Goal: Task Accomplishment & Management: Complete application form

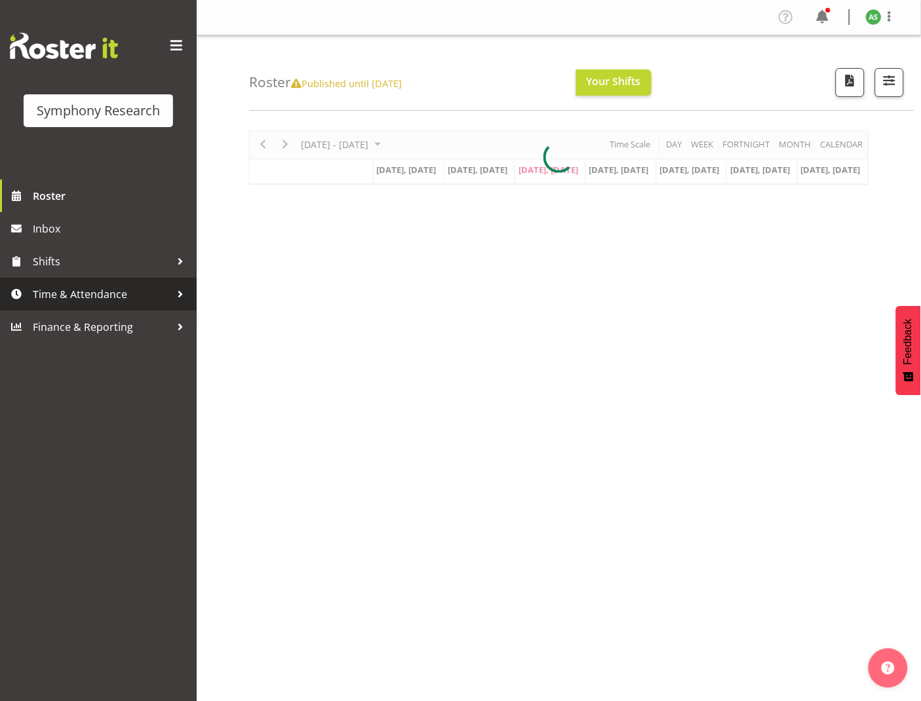
click at [87, 296] on span "Time & Attendance" at bounding box center [102, 294] width 138 height 20
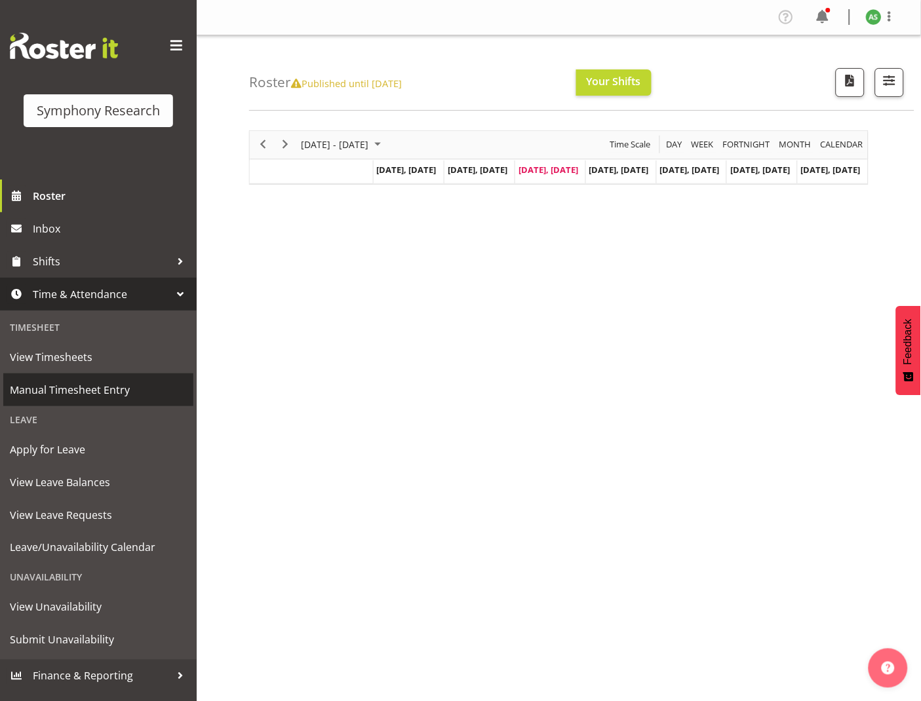
click at [78, 392] on span "Manual Timesheet Entry" at bounding box center [98, 390] width 177 height 20
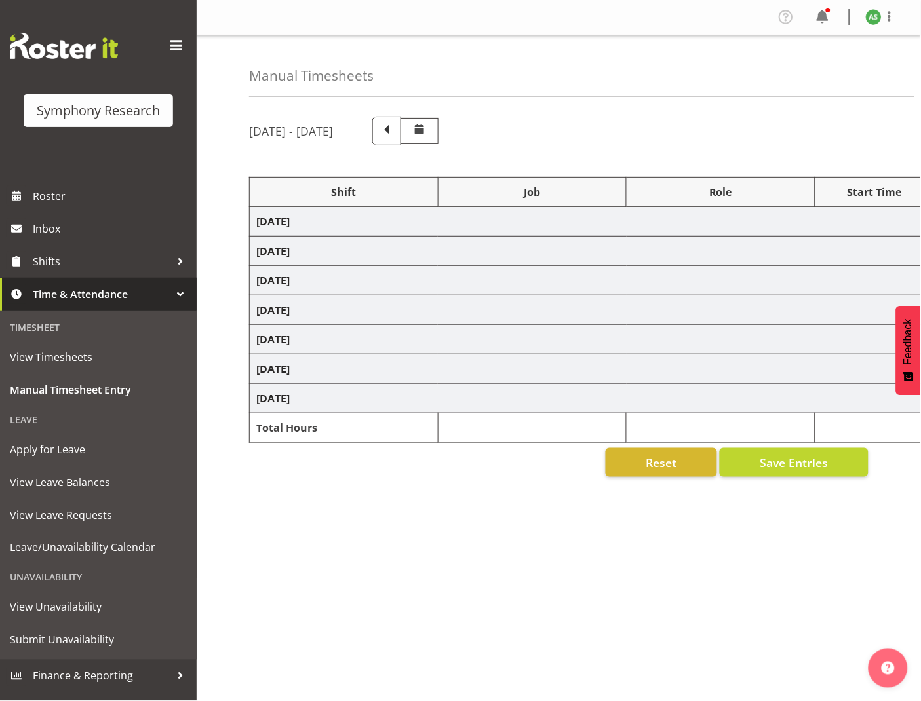
select select "26078"
select select "10730"
select select "47"
select select "2690"
select select "10732"
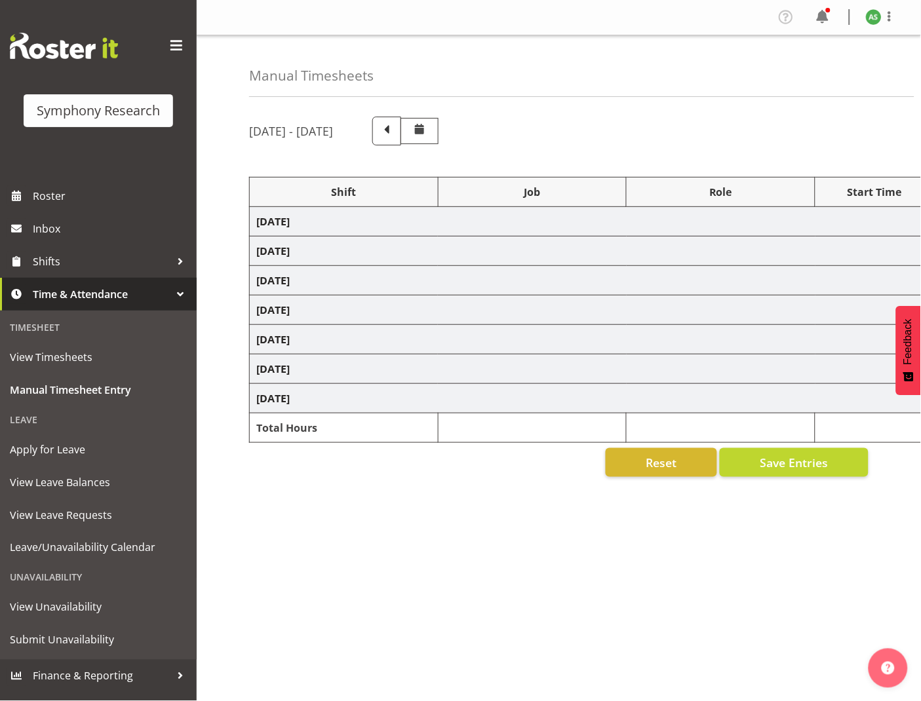
select select "47"
select select "26078"
select select "10730"
select select "47"
select select "103"
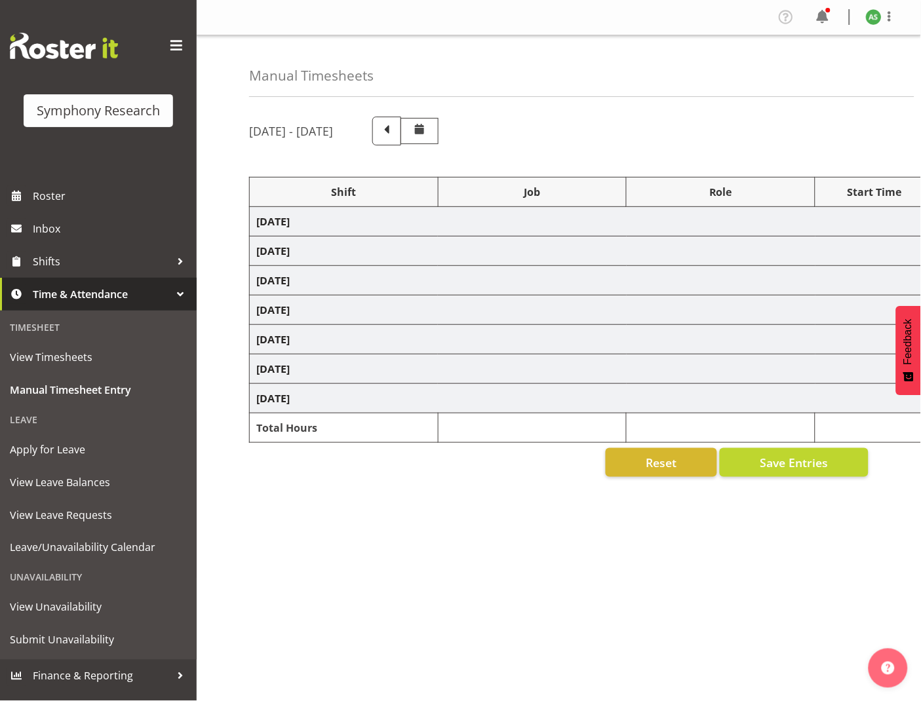
select select "10499"
select select "47"
select select "2690"
select select "10732"
select select "47"
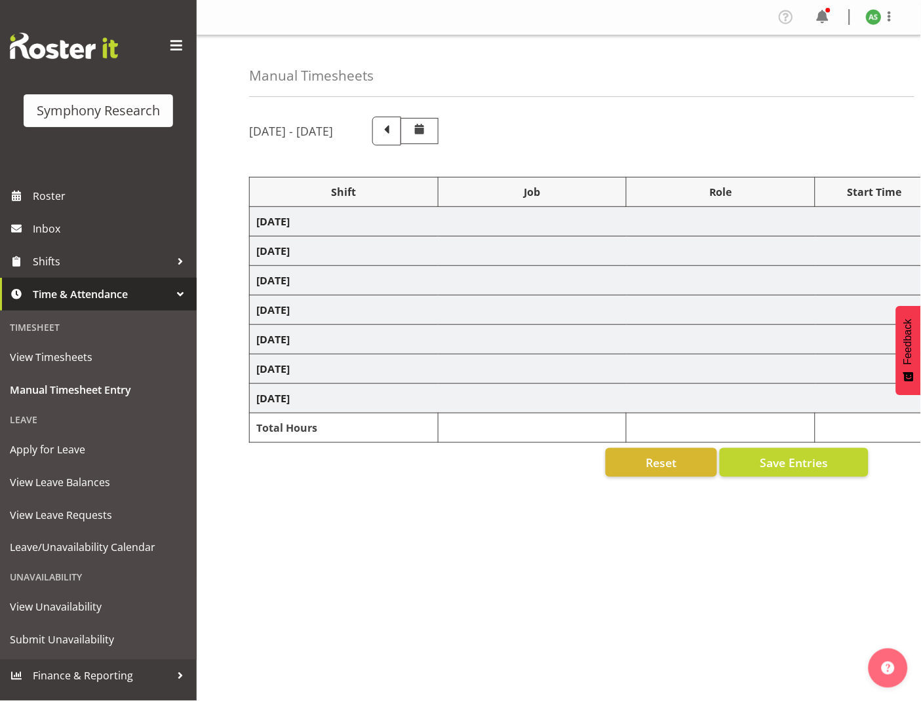
select select "48116"
select select "10499"
select select "47"
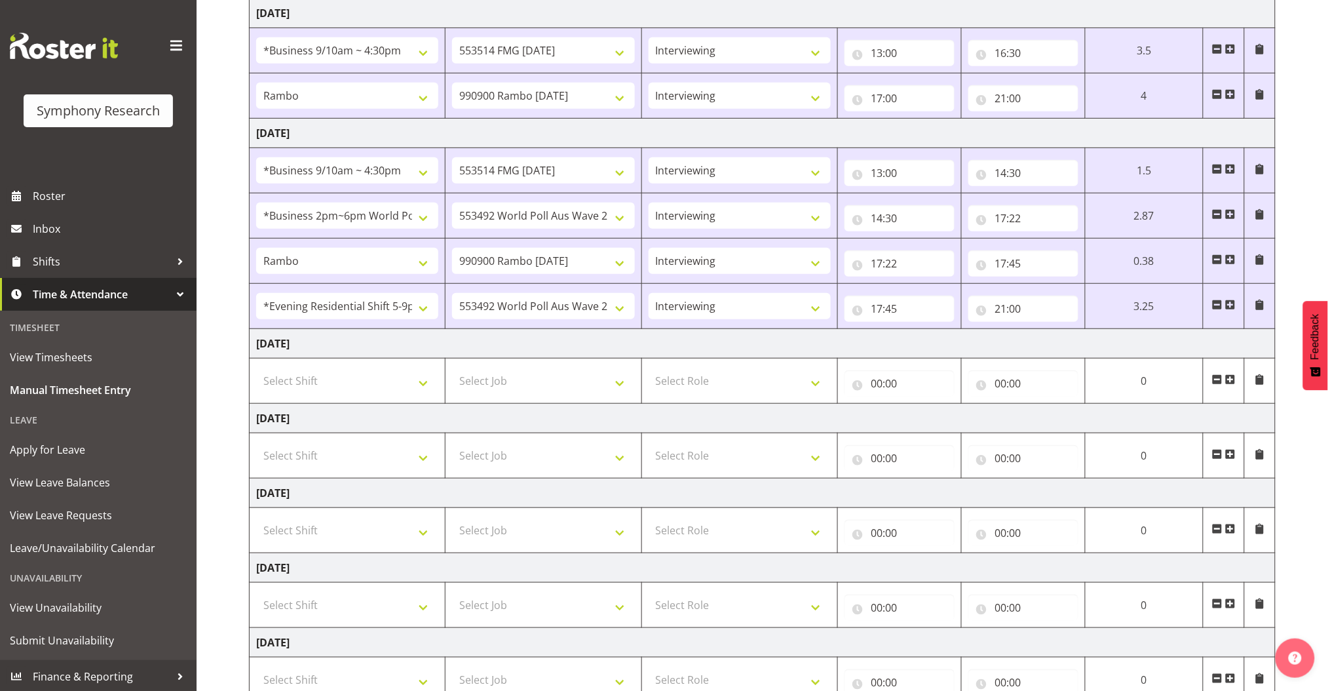
scroll to position [262, 0]
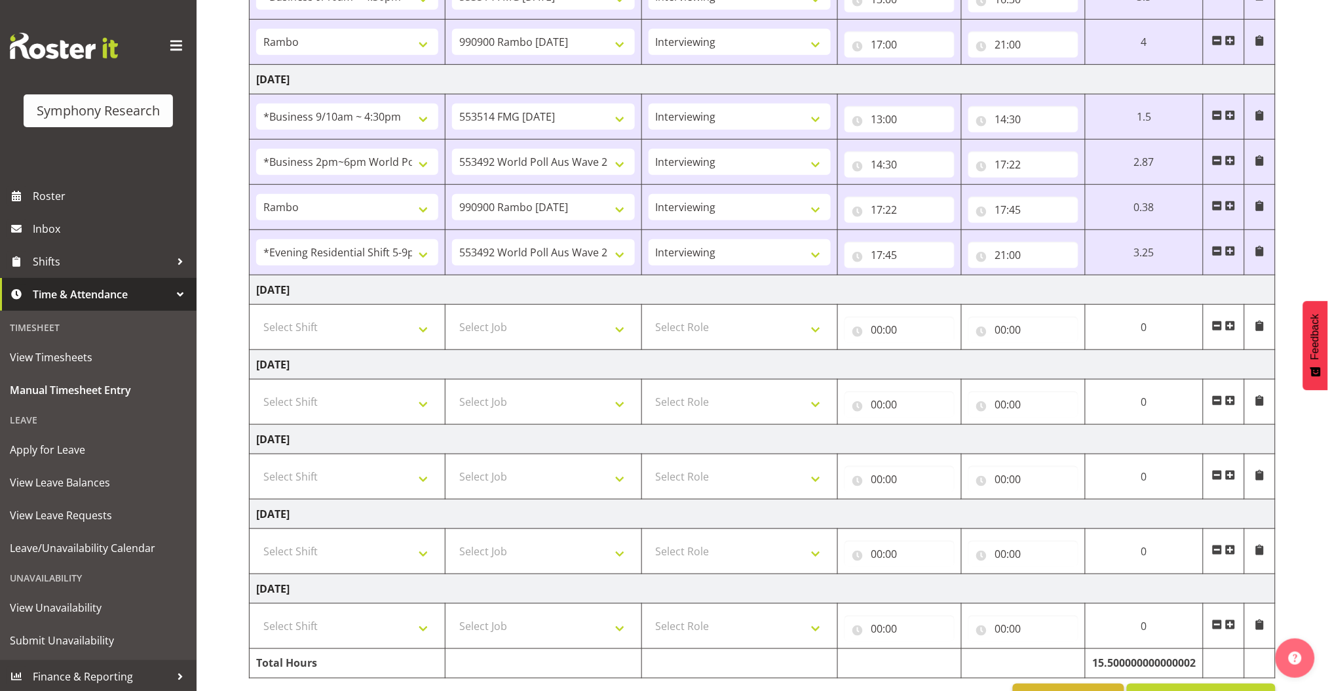
click at [920, 325] on td at bounding box center [1223, 327] width 41 height 45
click at [920, 324] on td at bounding box center [1223, 327] width 41 height 45
click at [920, 323] on span at bounding box center [1230, 325] width 10 height 10
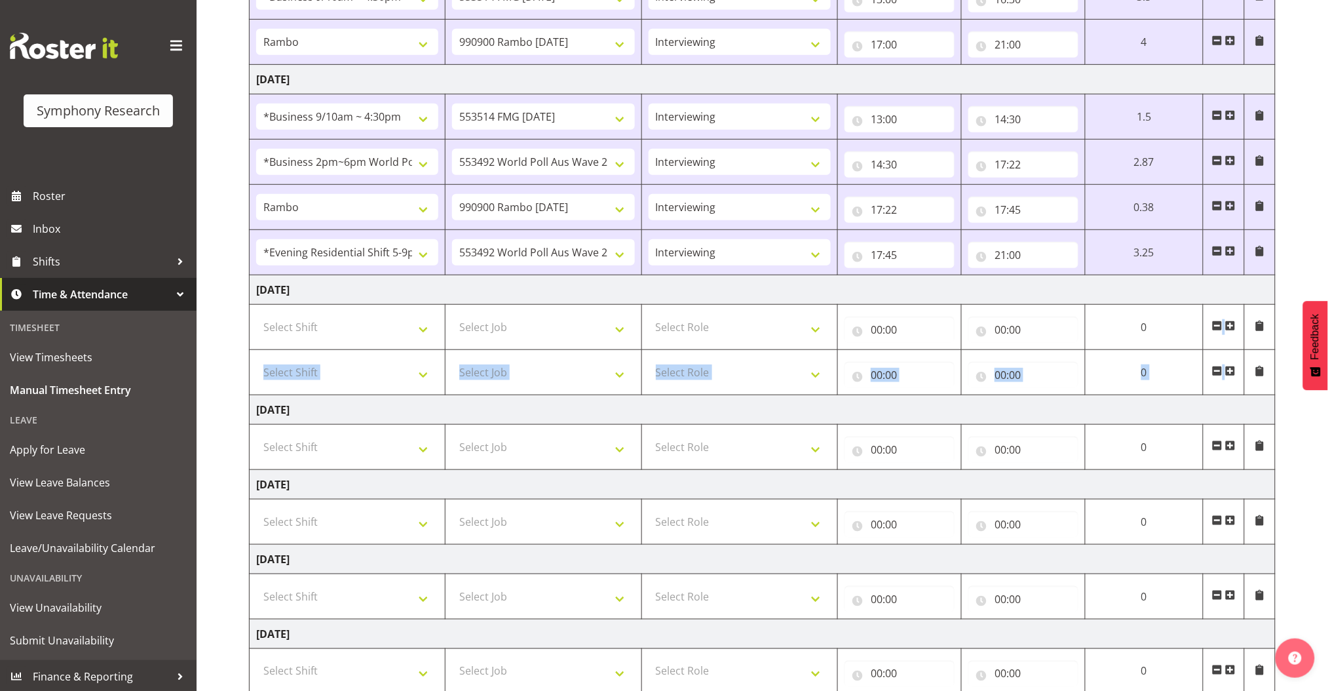
click at [920, 323] on span at bounding box center [1230, 325] width 10 height 10
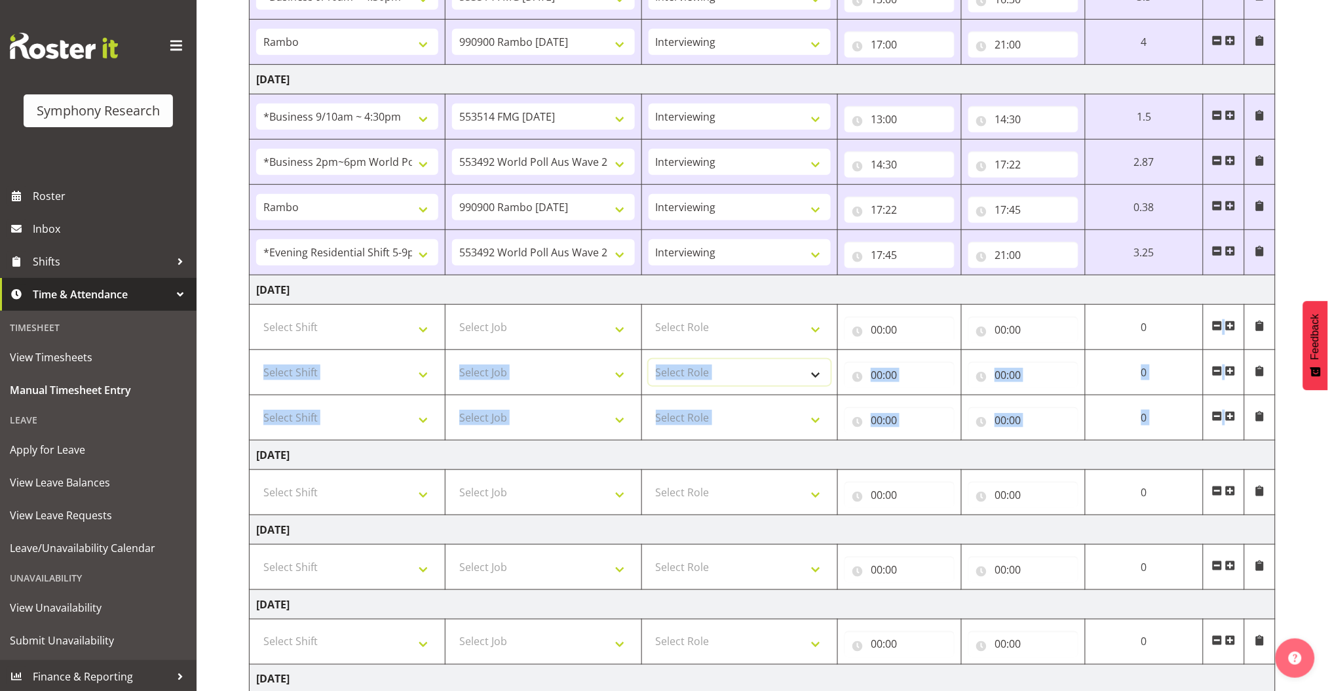
click at [773, 365] on select "Select Role Briefing Interviewing" at bounding box center [740, 372] width 182 height 26
select select "47"
click at [649, 359] on select "Select Role Briefing Interviewing" at bounding box center [740, 372] width 182 height 26
click at [737, 381] on select "Briefing Interviewing" at bounding box center [740, 372] width 182 height 26
click at [649, 359] on select "Briefing Interviewing" at bounding box center [740, 372] width 182 height 26
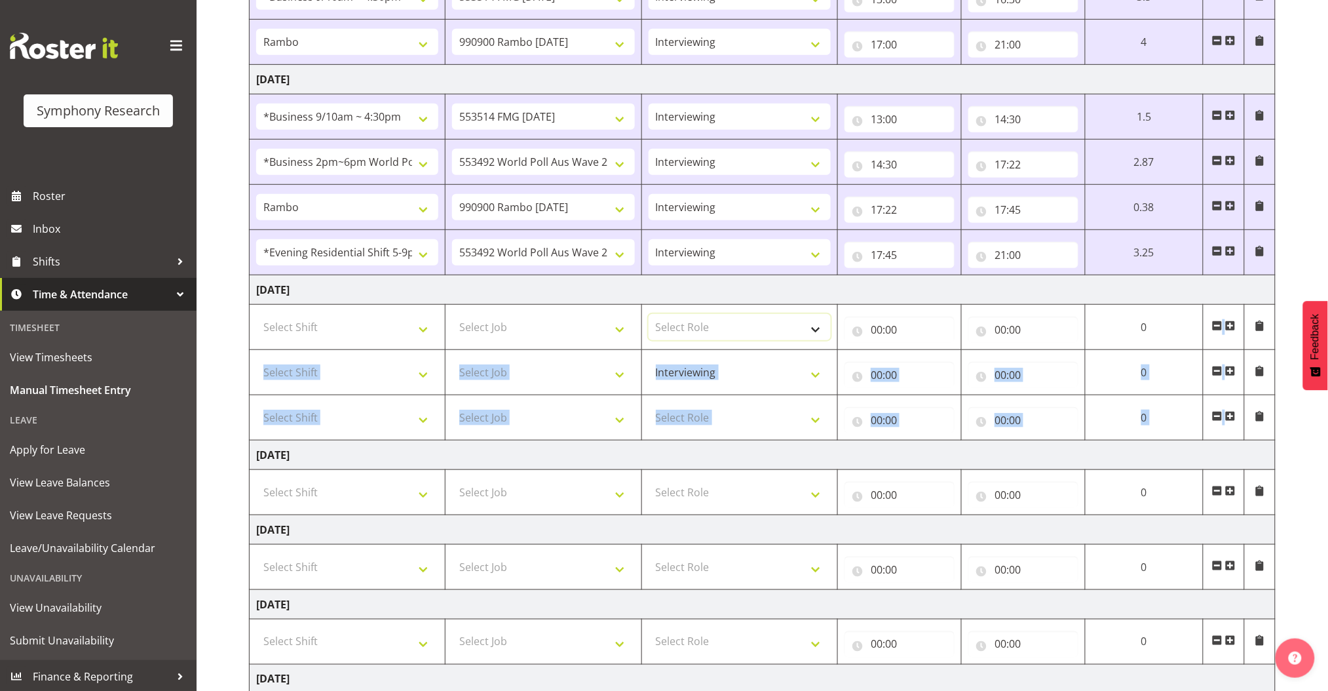
click at [743, 332] on select "Select Role Briefing Interviewing" at bounding box center [740, 327] width 182 height 26
select select "47"
click at [649, 314] on select "Select Role Briefing Interviewing" at bounding box center [740, 327] width 182 height 26
click at [560, 337] on select "Select Job 550060 IF Admin 553492 World Poll Aus Wave 2 Main 2025 553493 World …" at bounding box center [543, 327] width 182 height 26
select select "10732"
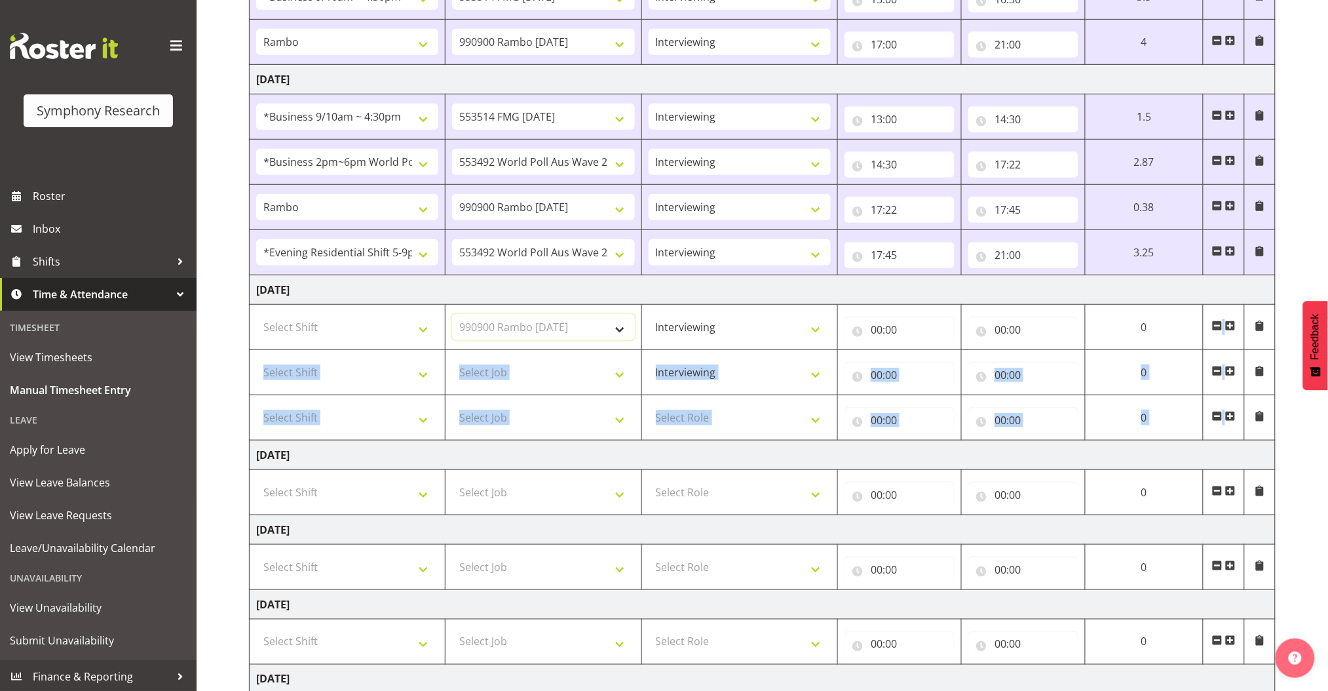
click at [452, 314] on select "Select Job 550060 IF Admin 553492 World Poll Aus Wave 2 Main 2025 553493 World …" at bounding box center [543, 327] width 182 height 26
click at [425, 332] on select "Select Shift !!Weekend Residential (Roster IT Shift Label) *Business 9/10am ~ 4…" at bounding box center [347, 327] width 182 height 26
select select "2690"
click at [256, 314] on select "Select Shift !!Weekend Residential (Roster IT Shift Label) *Business 9/10am ~ 4…" at bounding box center [347, 327] width 182 height 26
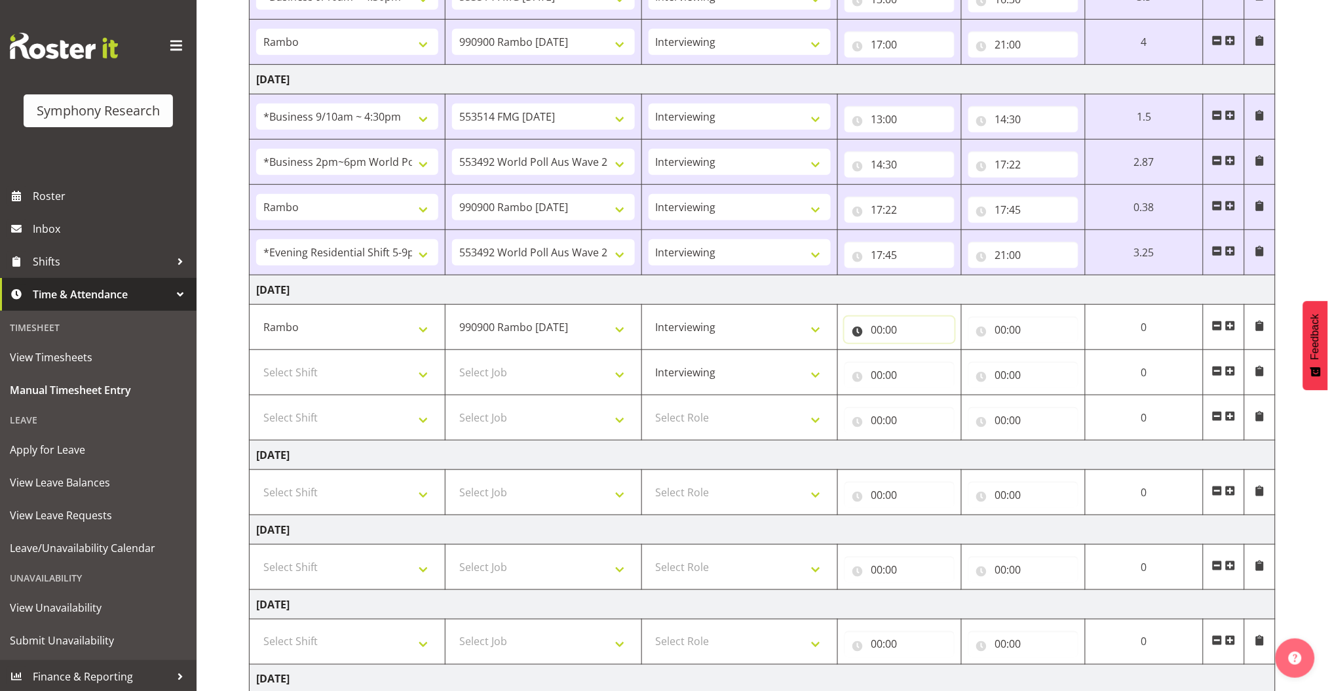
click at [879, 328] on input "00:00" at bounding box center [900, 330] width 110 height 26
click at [920, 362] on select "00 01 02 03 04 05 06 07 08 09 10 11 12 13 14 15 16 17 18 19 20 21 22 23" at bounding box center [933, 364] width 29 height 26
select select "13"
click at [920, 351] on select "00 01 02 03 04 05 06 07 08 09 10 11 12 13 14 15 16 17 18 19 20 21 22 23" at bounding box center [933, 364] width 29 height 26
type input "13:00"
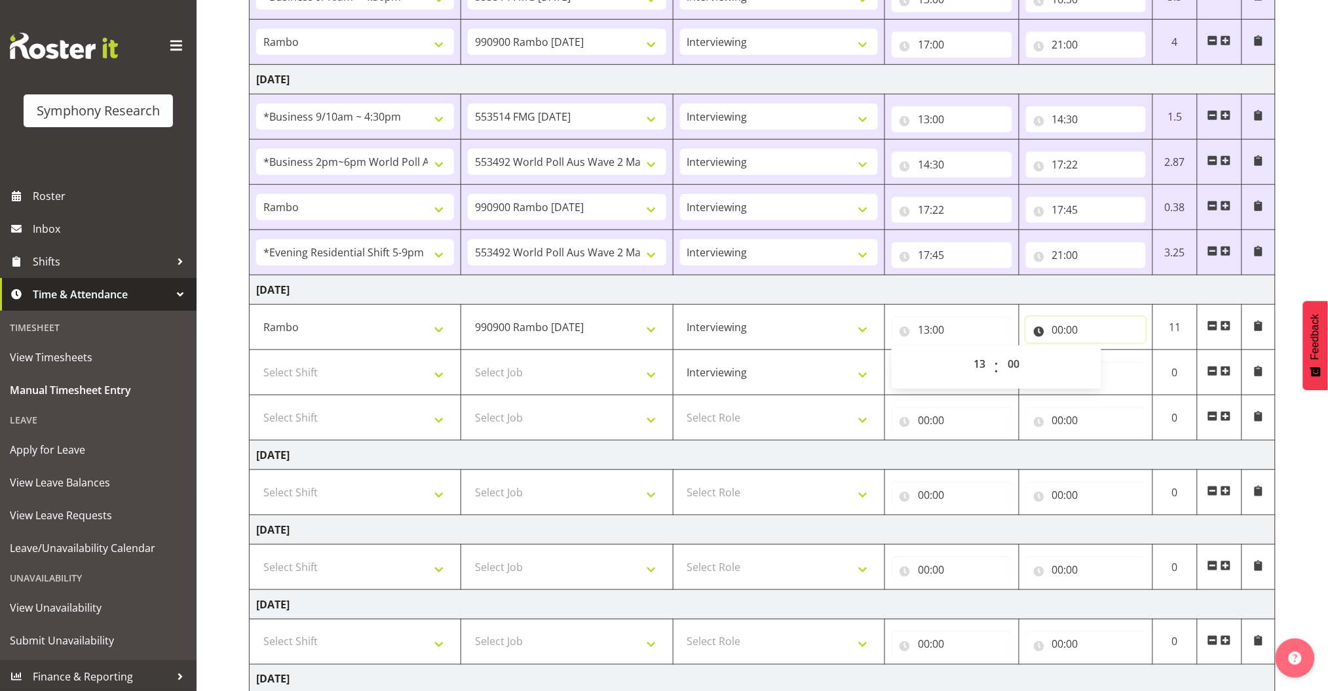
click at [920, 329] on input "00:00" at bounding box center [1086, 330] width 120 height 26
click at [920, 361] on select "00 01 02 03 04 05 06 07 08 09 10 11 12 13 14 15 16 17 18 19 20 21 22 23" at bounding box center [1115, 364] width 29 height 26
select select "14"
click at [920, 351] on select "00 01 02 03 04 05 06 07 08 09 10 11 12 13 14 15 16 17 18 19 20 21 22 23" at bounding box center [1115, 364] width 29 height 26
type input "14:00"
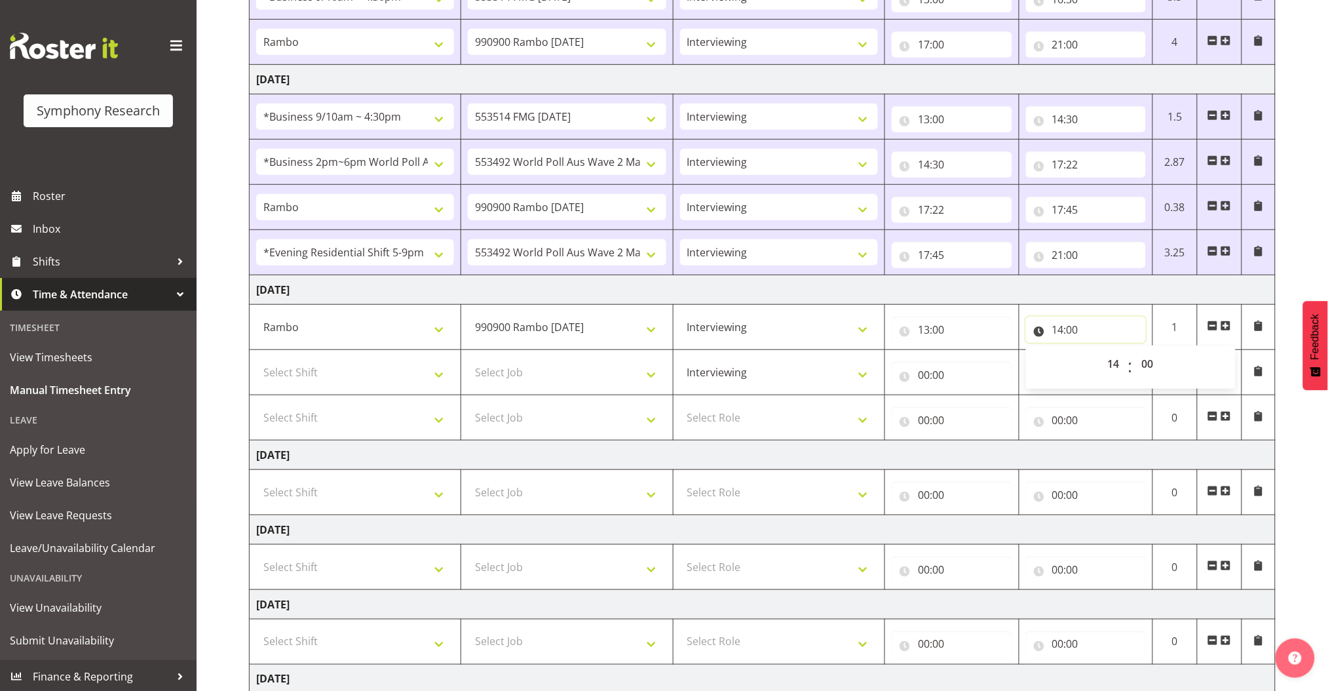
click at [920, 330] on input "14:00" at bounding box center [1086, 330] width 120 height 26
click at [920, 329] on input "14:00" at bounding box center [1086, 330] width 120 height 26
click at [920, 358] on select "00 01 02 03 04 05 06 07 08 09 10 11 12 13 14 15 16 17 18 19 20 21 22 23 24 25 2…" at bounding box center [1149, 364] width 29 height 26
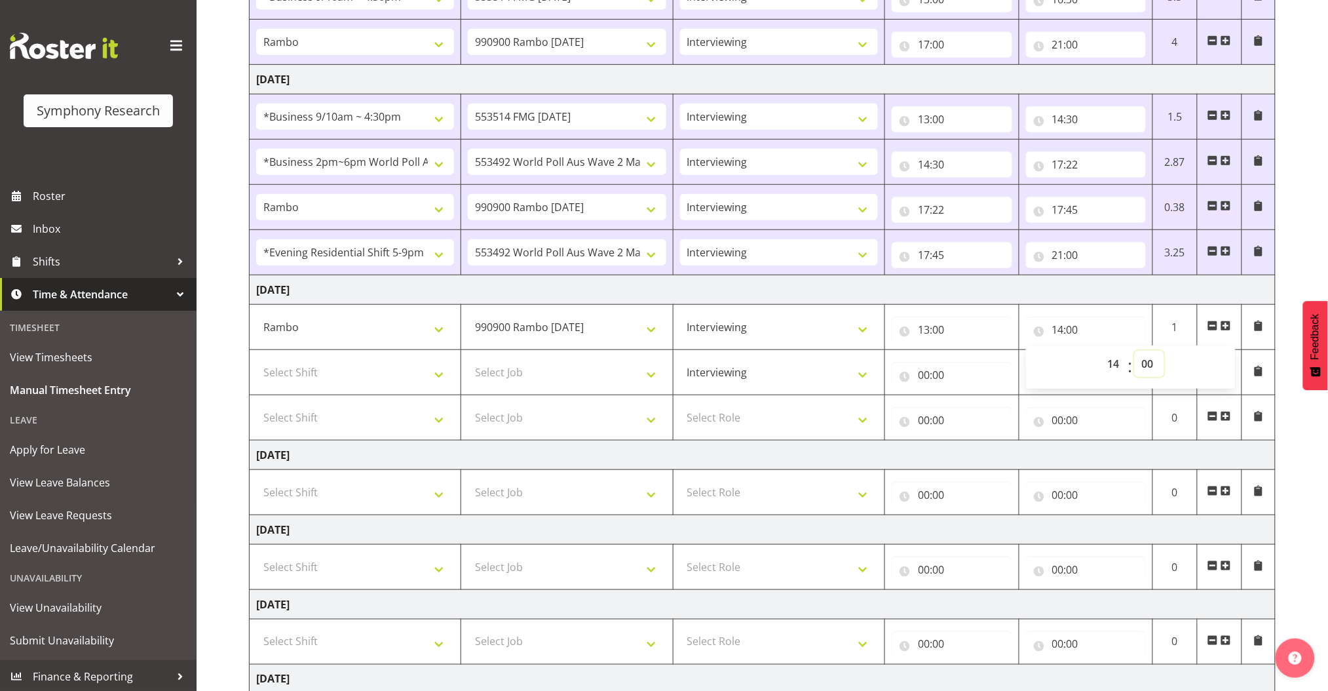
select select "30"
click at [920, 351] on select "00 01 02 03 04 05 06 07 08 09 10 11 12 13 14 15 16 17 18 19 20 21 22 23 24 25 2…" at bounding box center [1149, 364] width 29 height 26
type input "14:30"
click at [547, 374] on select "Select Job 550060 IF Admin 553492 World Poll Aus Wave 2 Main 2025 553493 World …" at bounding box center [567, 372] width 198 height 26
select select "10730"
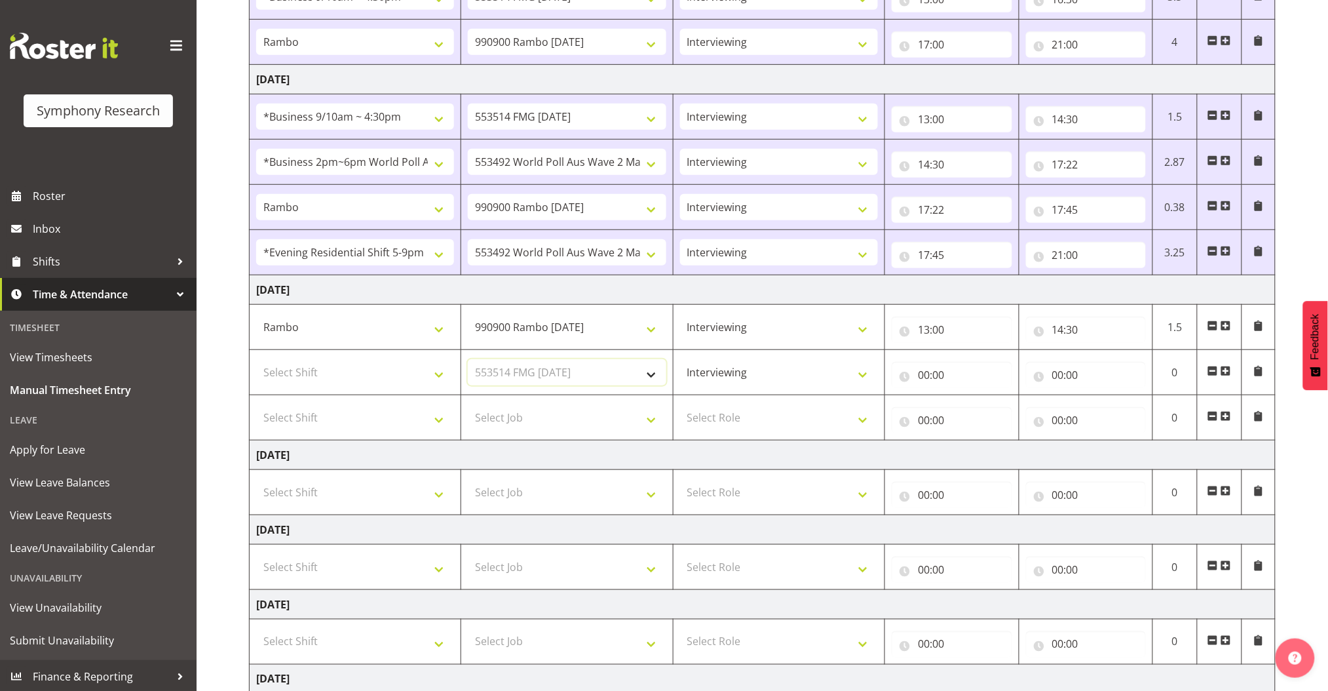
click at [468, 359] on select "Select Job 550060 IF Admin 553492 World Poll Aus Wave 2 Main 2025 553493 World …" at bounding box center [567, 372] width 198 height 26
click at [436, 372] on select "Select Shift !!Weekend Residential (Roster IT Shift Label) *Business 9/10am ~ 4…" at bounding box center [355, 372] width 198 height 26
click at [920, 378] on input "00:00" at bounding box center [952, 375] width 120 height 26
click at [920, 409] on select "00 01 02 03 04 05 06 07 08 09 10 11 12 13 14 15 16 17 18 19 20 21 22 23" at bounding box center [981, 409] width 29 height 26
select select "14"
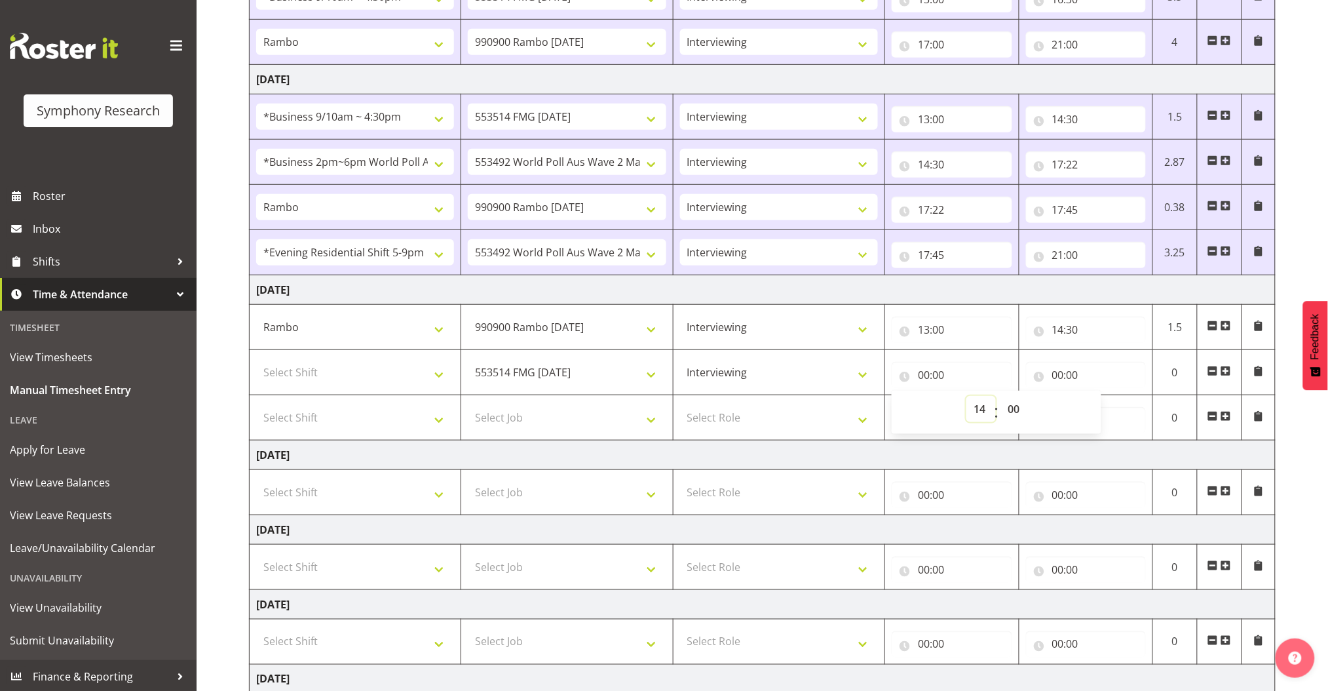
click at [920, 396] on select "00 01 02 03 04 05 06 07 08 09 10 11 12 13 14 15 16 17 18 19 20 21 22 23" at bounding box center [981, 409] width 29 height 26
type input "14:00"
click at [920, 373] on input "14:00" at bounding box center [952, 375] width 120 height 26
click at [920, 406] on select "00 01 02 03 04 05 06 07 08 09 10 11 12 13 14 15 16 17 18 19 20 21 22 23 24 25 2…" at bounding box center [1015, 409] width 29 height 26
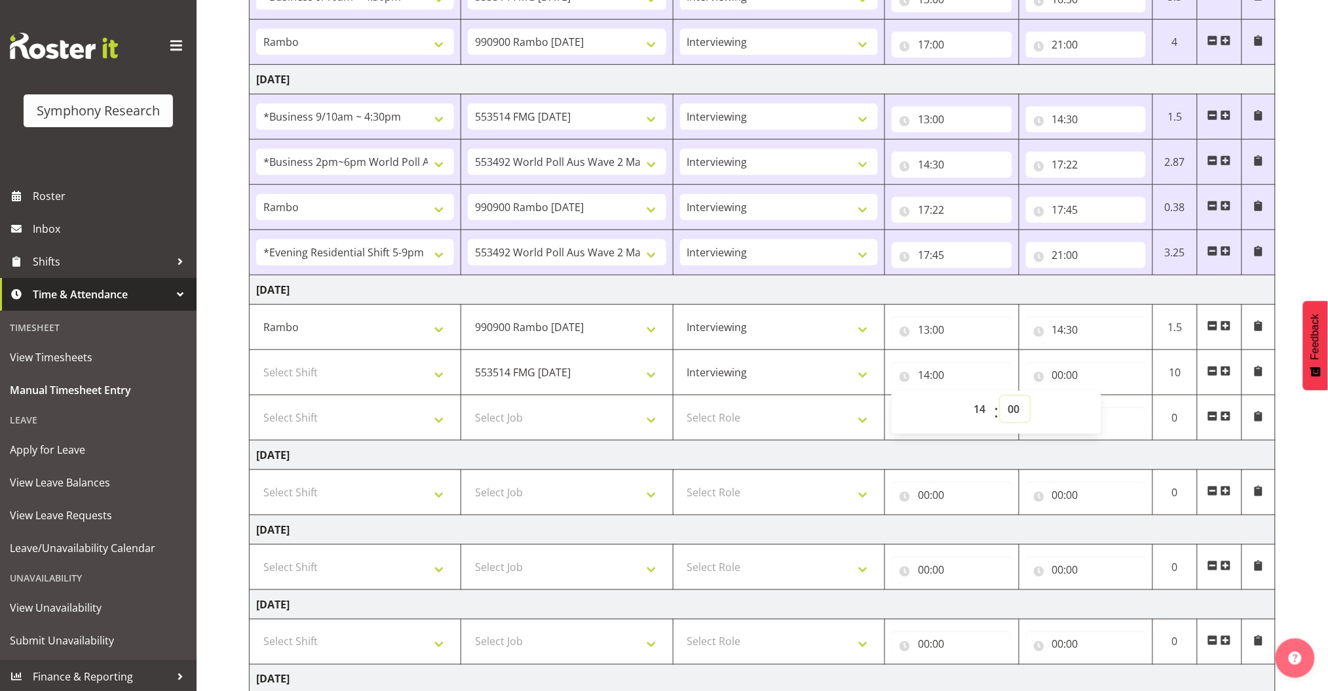
select select "30"
click at [920, 396] on select "00 01 02 03 04 05 06 07 08 09 10 11 12 13 14 15 16 17 18 19 20 21 22 23 24 25 2…" at bounding box center [1015, 409] width 29 height 26
type input "14:30"
click at [920, 376] on input "00:00" at bounding box center [1086, 375] width 120 height 26
click at [920, 406] on select "00 01 02 03 04 05 06 07 08 09 10 11 12 13 14 15 16 17 18 19 20 21 22 23" at bounding box center [1115, 409] width 29 height 26
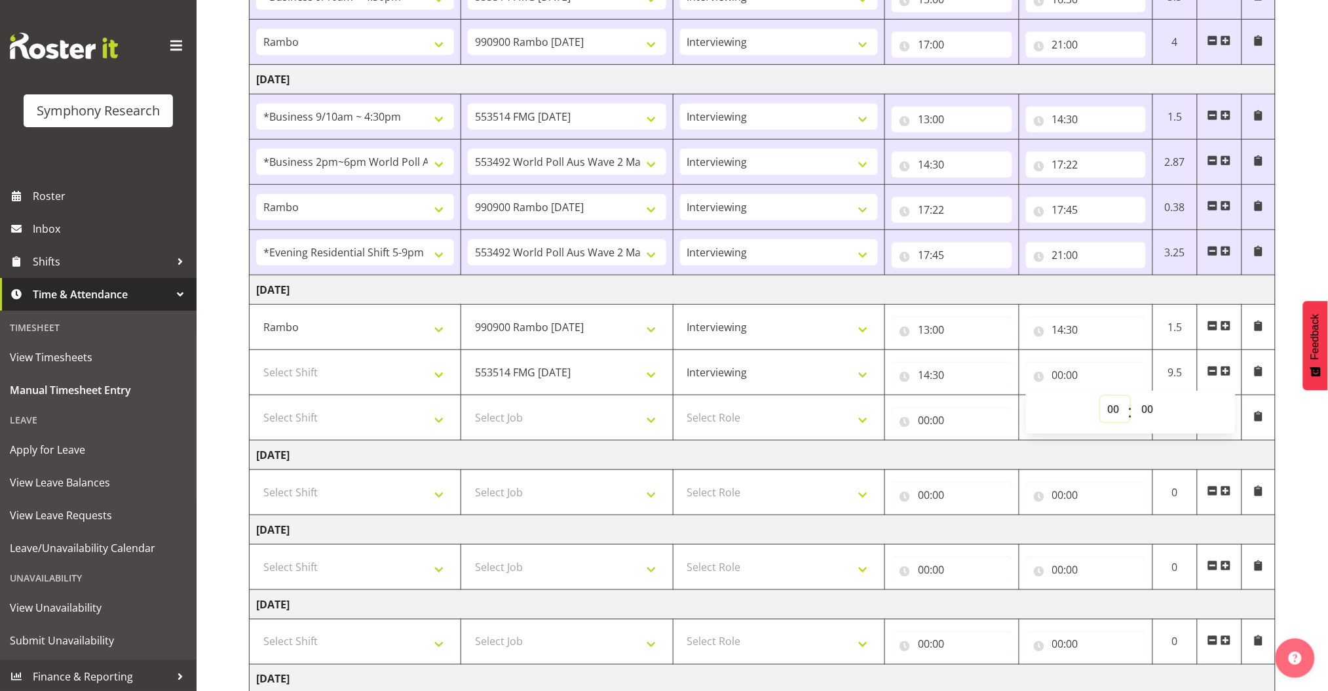
select select "16"
click at [920, 396] on select "00 01 02 03 04 05 06 07 08 09 10 11 12 13 14 15 16 17 18 19 20 21 22 23" at bounding box center [1115, 409] width 29 height 26
type input "16:00"
click at [920, 376] on input "16:00" at bounding box center [1086, 375] width 120 height 26
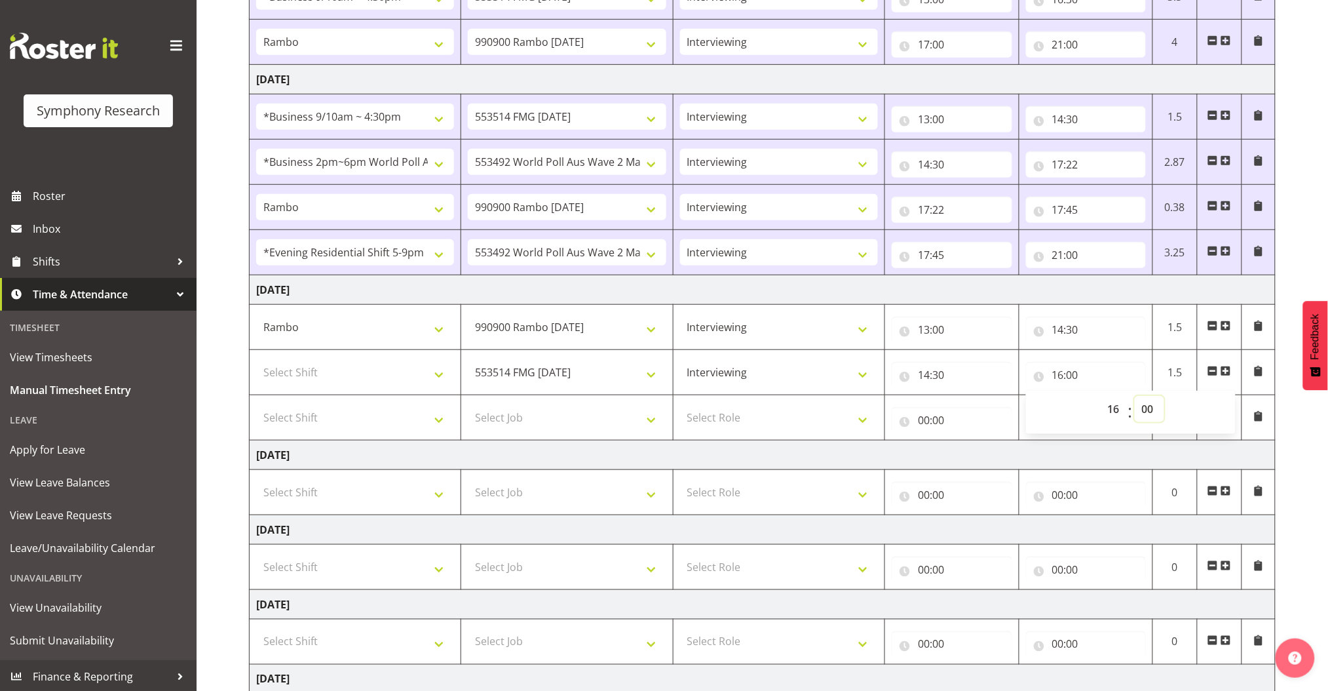
click at [920, 406] on select "00 01 02 03 04 05 06 07 08 09 10 11 12 13 14 15 16 17 18 19 20 21 22 23 24 25 2…" at bounding box center [1149, 409] width 29 height 26
select select "30"
click at [920, 396] on select "00 01 02 03 04 05 06 07 08 09 10 11 12 13 14 15 16 17 18 19 20 21 22 23 24 25 2…" at bounding box center [1149, 409] width 29 height 26
type input "16:30"
click at [717, 417] on select "Select Role Briefing Interviewing" at bounding box center [779, 417] width 198 height 26
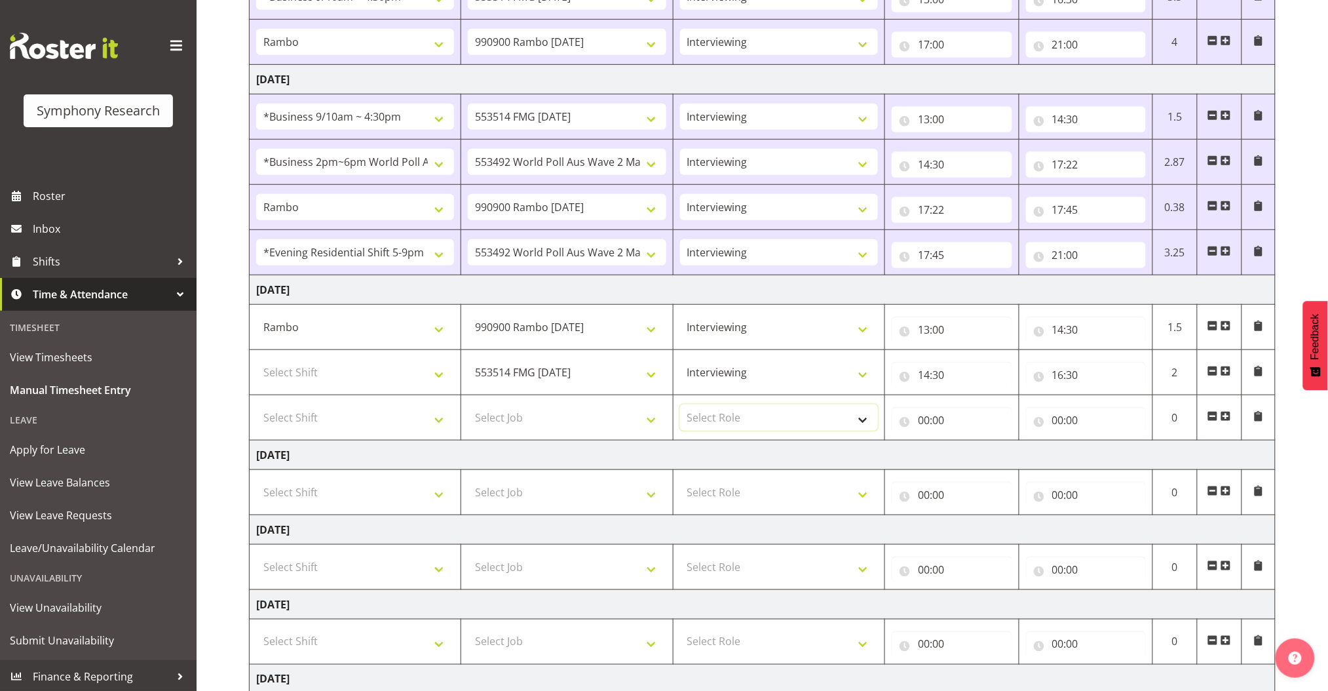
select select "47"
click at [680, 404] on select "Select Role Briefing Interviewing" at bounding box center [779, 417] width 198 height 26
click at [613, 416] on select "Select Job 550060 IF Admin 553492 World Poll Aus Wave 2 Main 2025 553493 World …" at bounding box center [567, 417] width 198 height 26
select select "10732"
click at [468, 404] on select "Select Job 550060 IF Admin 553492 World Poll Aus Wave 2 Main 2025 553493 World …" at bounding box center [567, 417] width 198 height 26
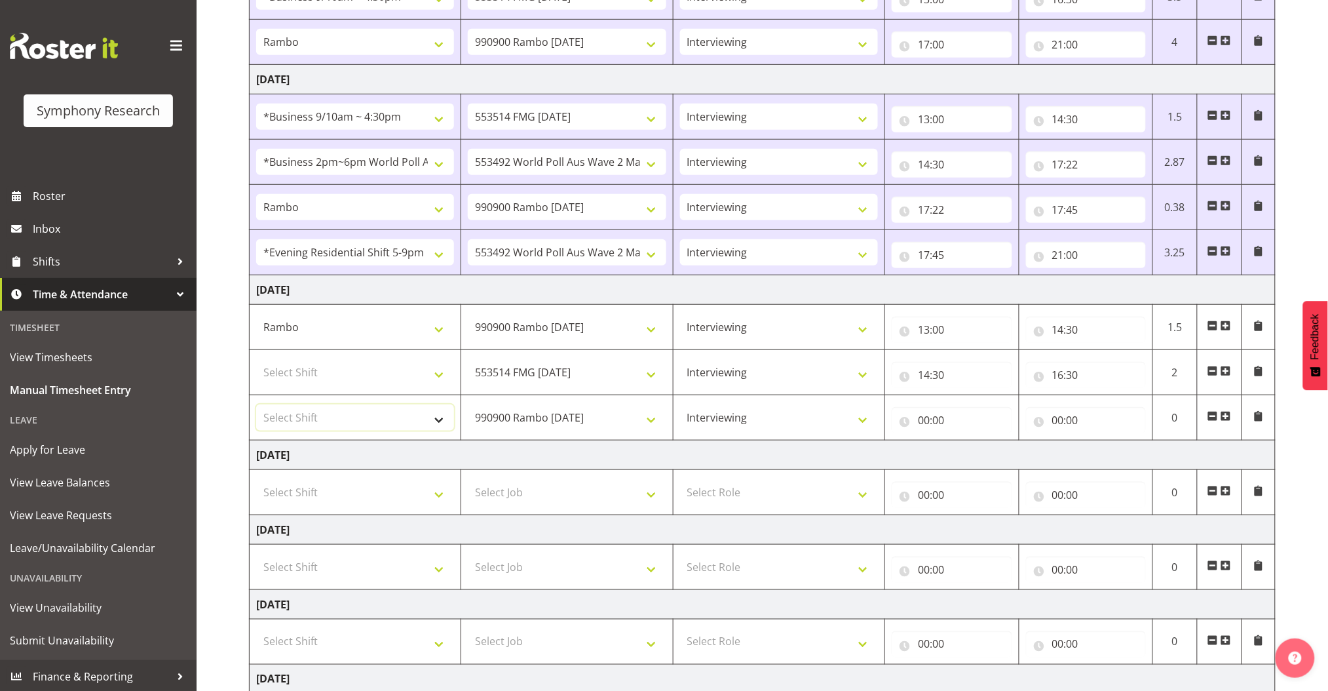
click at [451, 415] on select "Select Shift !!Weekend Residential (Roster IT Shift Label) *Business 9/10am ~ 4…" at bounding box center [355, 417] width 198 height 26
select select "2690"
click at [256, 404] on select "Select Shift !!Weekend Residential (Roster IT Shift Label) *Business 9/10am ~ 4…" at bounding box center [355, 417] width 198 height 26
click at [920, 408] on td at bounding box center [1219, 417] width 45 height 45
click at [920, 410] on td at bounding box center [1219, 417] width 45 height 45
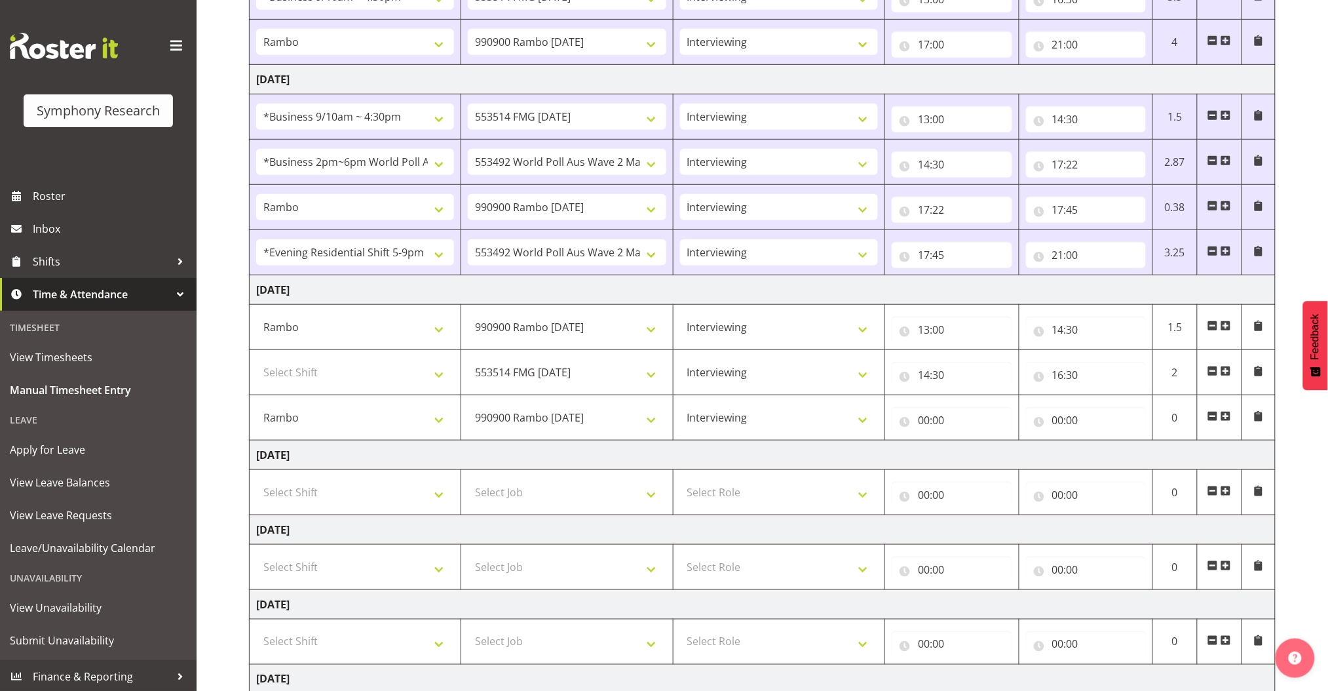
click at [920, 414] on span at bounding box center [1226, 416] width 10 height 10
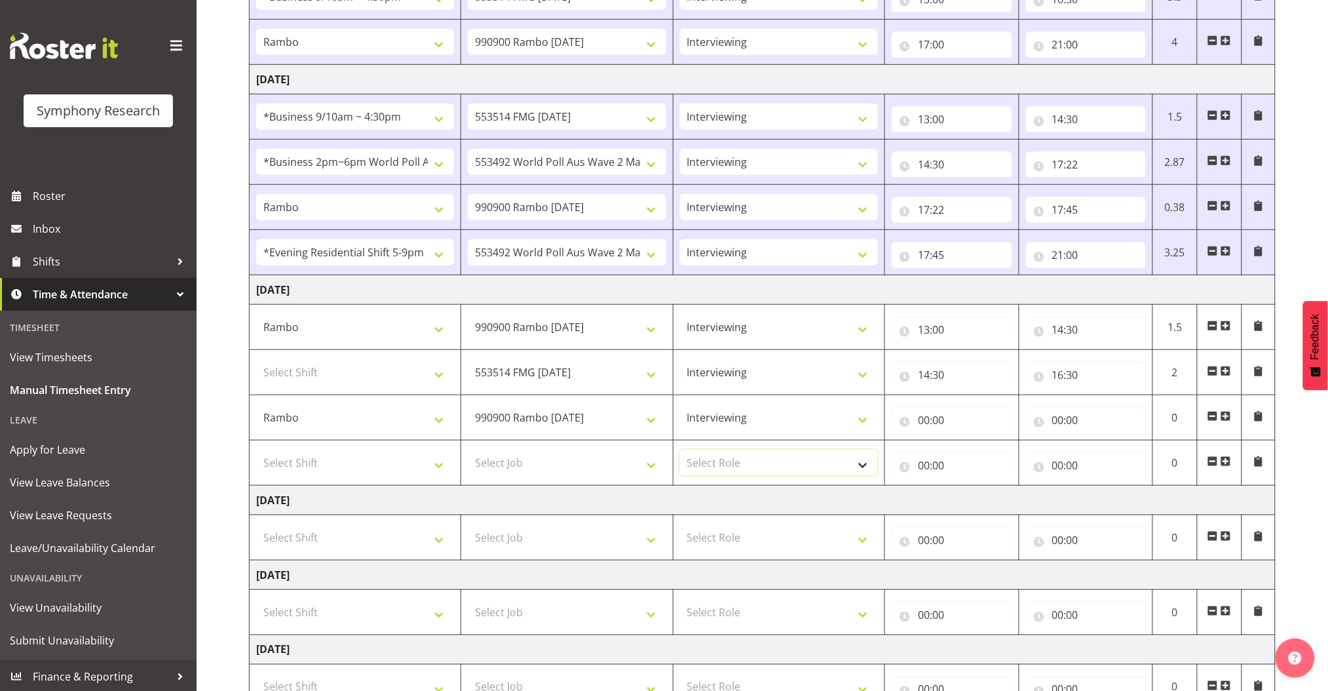
click at [841, 461] on select "Select Role Briefing Interviewing" at bounding box center [779, 463] width 198 height 26
select select "47"
click at [680, 450] on select "Select Role Briefing Interviewing" at bounding box center [779, 463] width 198 height 26
click at [644, 473] on select "Select Job 550060 IF Admin 553492 World Poll Aus Wave 2 Main 2025 553493 World …" at bounding box center [567, 463] width 198 height 26
select select "10499"
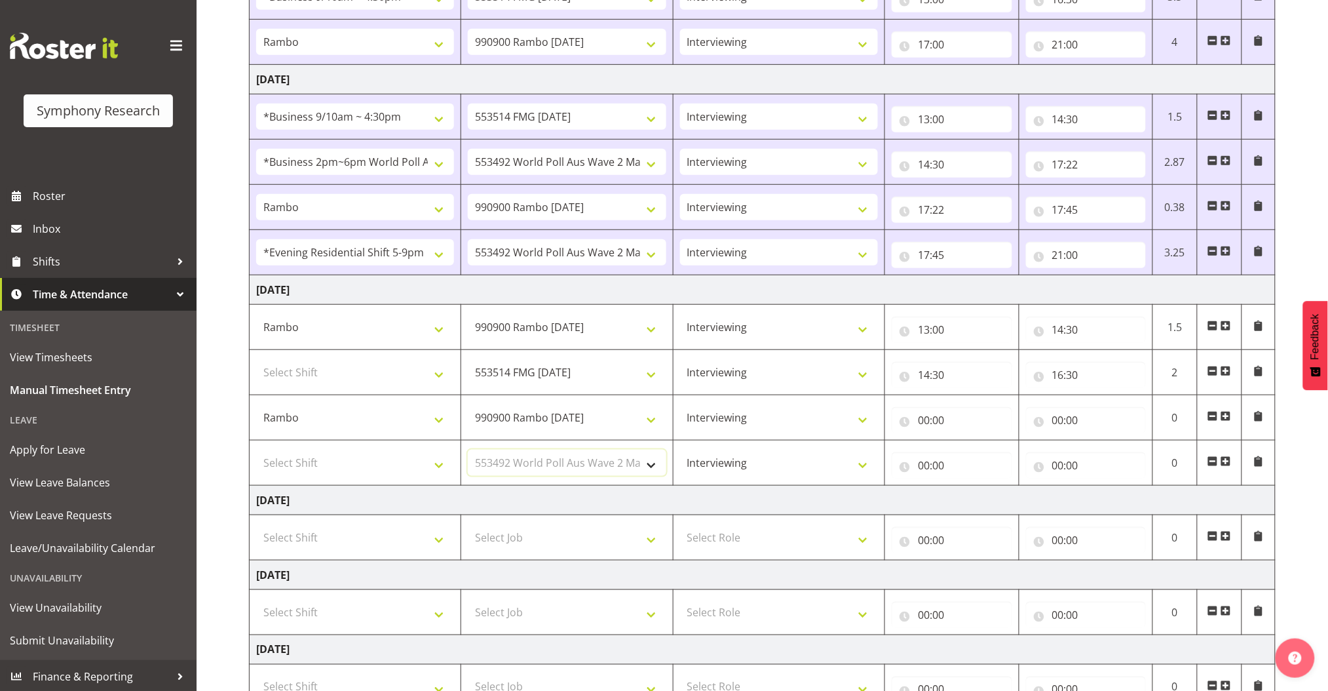
click at [468, 450] on select "Select Job 550060 IF Admin 553492 World Poll Aus Wave 2 Main 2025 553493 World …" at bounding box center [567, 463] width 198 height 26
click at [430, 461] on select "Select Shift !!Weekend Residential (Roster IT Shift Label) *Business 9/10am ~ 4…" at bounding box center [355, 463] width 198 height 26
click at [920, 420] on input "00:00" at bounding box center [952, 420] width 120 height 26
click at [920, 450] on select "00 01 02 03 04 05 06 07 08 09 10 11 12 13 14 15 16 17 18 19 20 21 22 23" at bounding box center [981, 454] width 29 height 26
select select "17"
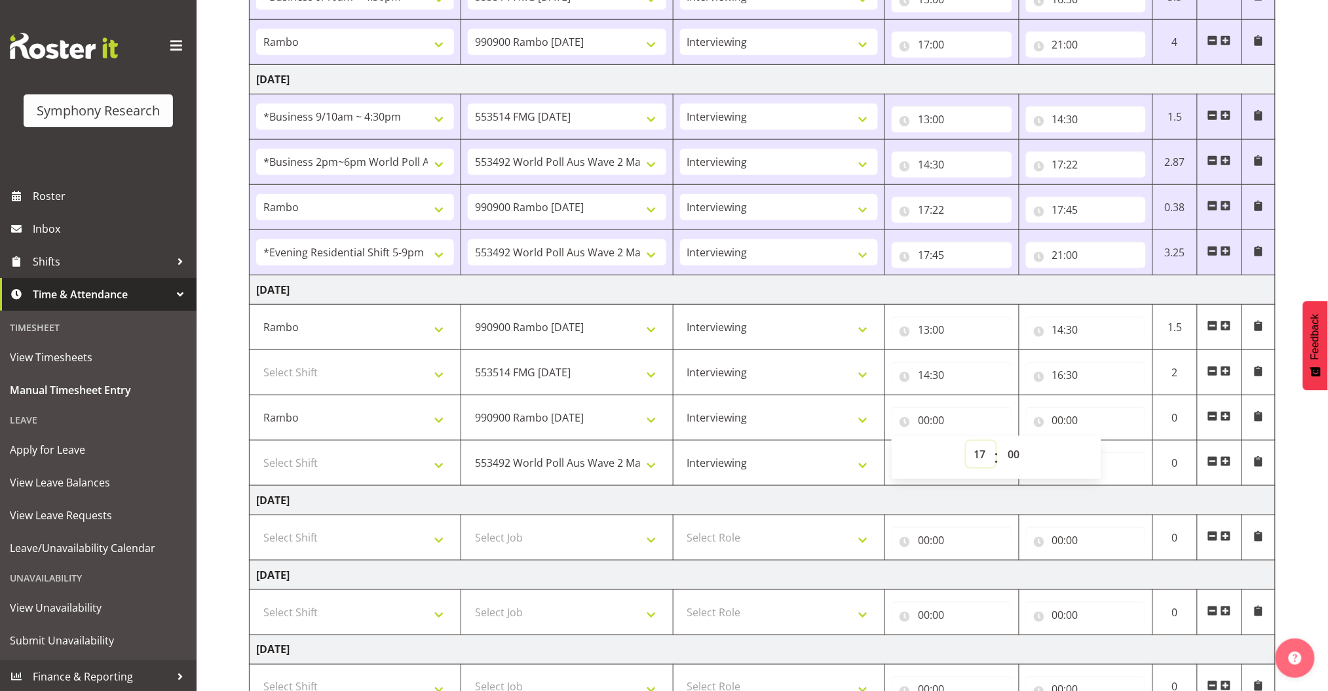
click at [920, 441] on select "00 01 02 03 04 05 06 07 08 09 10 11 12 13 14 15 16 17 18 19 20 21 22 23" at bounding box center [981, 454] width 29 height 26
type input "17:00"
click at [920, 417] on input "00:00" at bounding box center [1086, 420] width 120 height 26
click at [920, 455] on select "00 01 02 03 04 05 06 07 08 09 10 11 12 13 14 15 16 17 18 19 20 21 22 23" at bounding box center [1115, 454] width 29 height 26
select select "18"
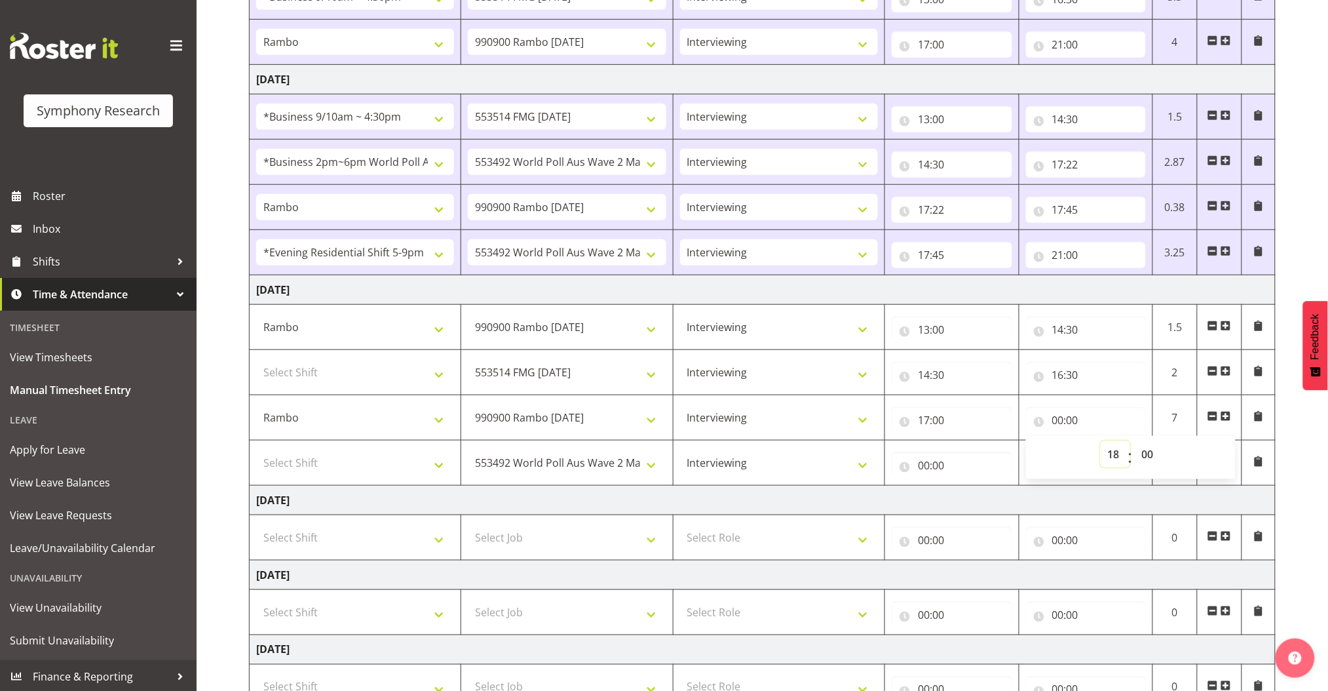
click at [920, 441] on select "00 01 02 03 04 05 06 07 08 09 10 11 12 13 14 15 16 17 18 19 20 21 22 23" at bounding box center [1115, 454] width 29 height 26
type input "18:00"
click at [920, 419] on input "18:00" at bounding box center [1086, 420] width 120 height 26
click at [920, 448] on select "00 01 02 03 04 05 06 07 08 09 10 11 12 13 14 15 16 17 18 19 20 21 22 23 24 25 2…" at bounding box center [1149, 454] width 29 height 26
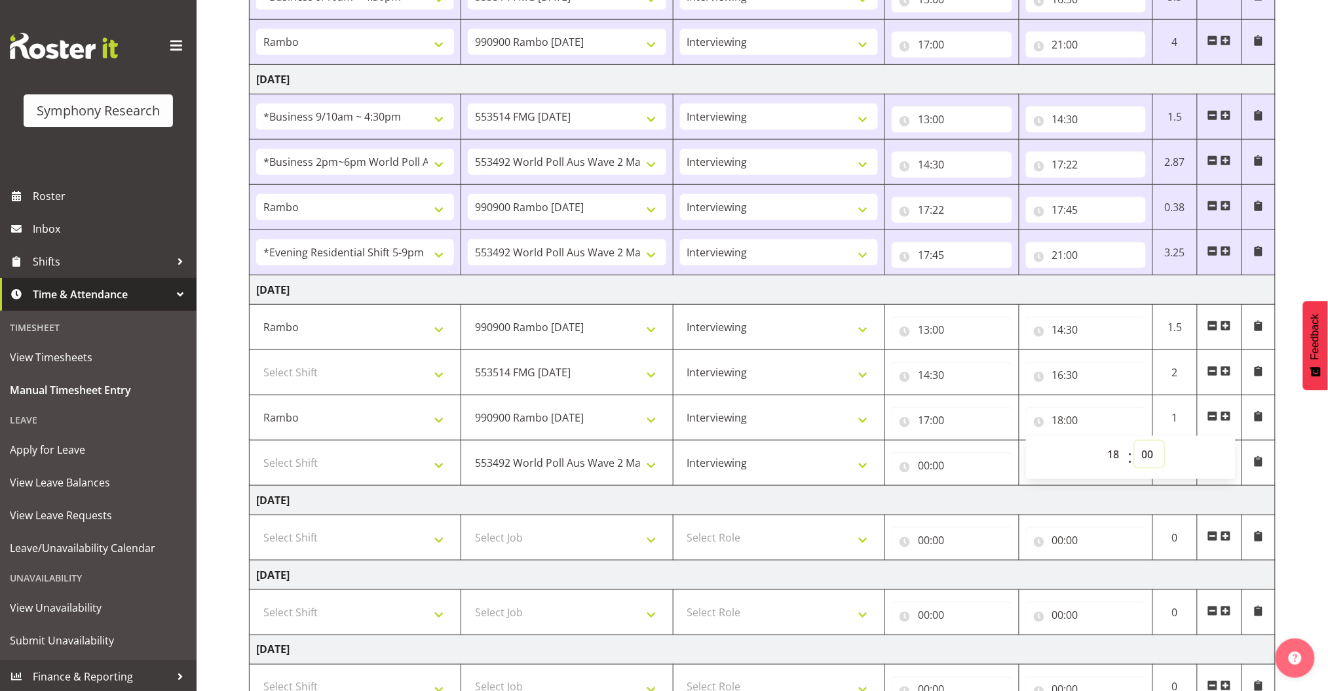
select select "10"
click at [920, 441] on select "00 01 02 03 04 05 06 07 08 09 10 11 12 13 14 15 16 17 18 19 20 21 22 23 24 25 2…" at bounding box center [1149, 454] width 29 height 26
type input "18:10"
click at [920, 469] on input "00:00" at bounding box center [952, 465] width 120 height 26
click at [920, 465] on input "00:00" at bounding box center [1086, 465] width 120 height 26
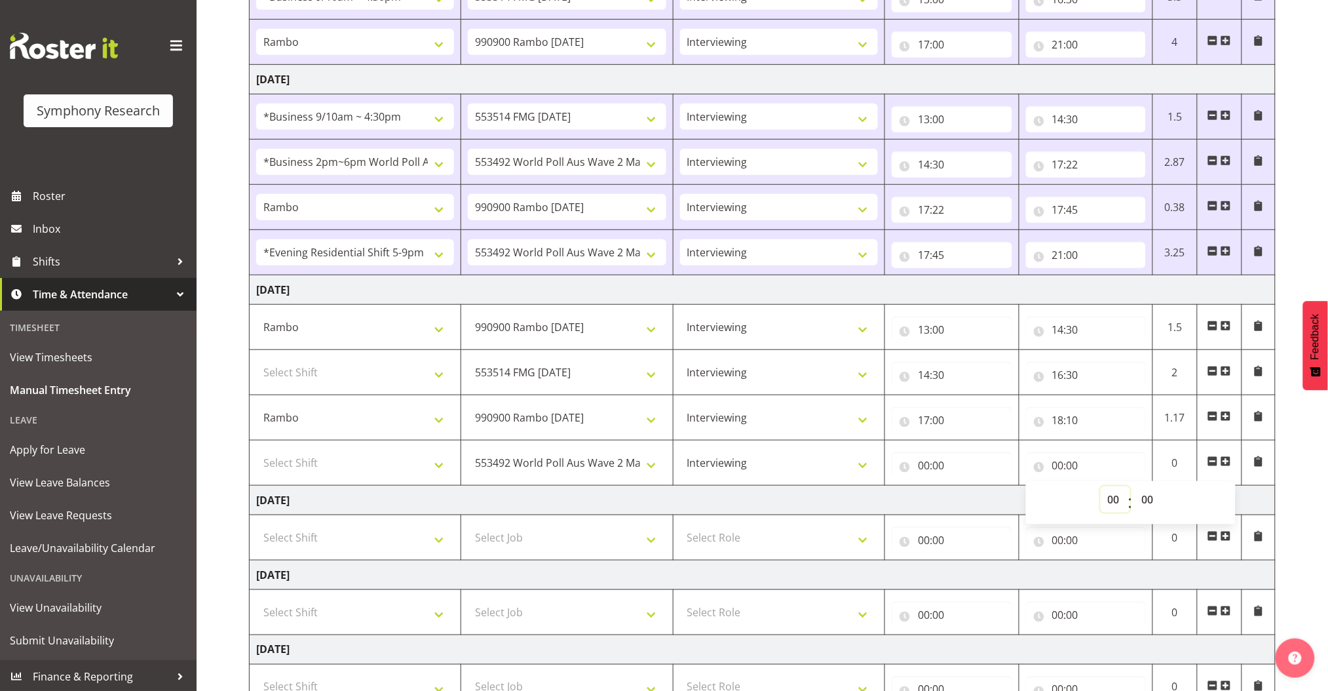
click at [920, 496] on select "00 01 02 03 04 05 06 07 08 09 10 11 12 13 14 15 16 17 18 19 20 21 22 23" at bounding box center [1115, 499] width 29 height 26
select select "22"
click at [920, 486] on select "00 01 02 03 04 05 06 07 08 09 10 11 12 13 14 15 16 17 18 19 20 21 22 23" at bounding box center [1115, 499] width 29 height 26
type input "22:00"
click at [920, 462] on input "22:00" at bounding box center [1086, 465] width 120 height 26
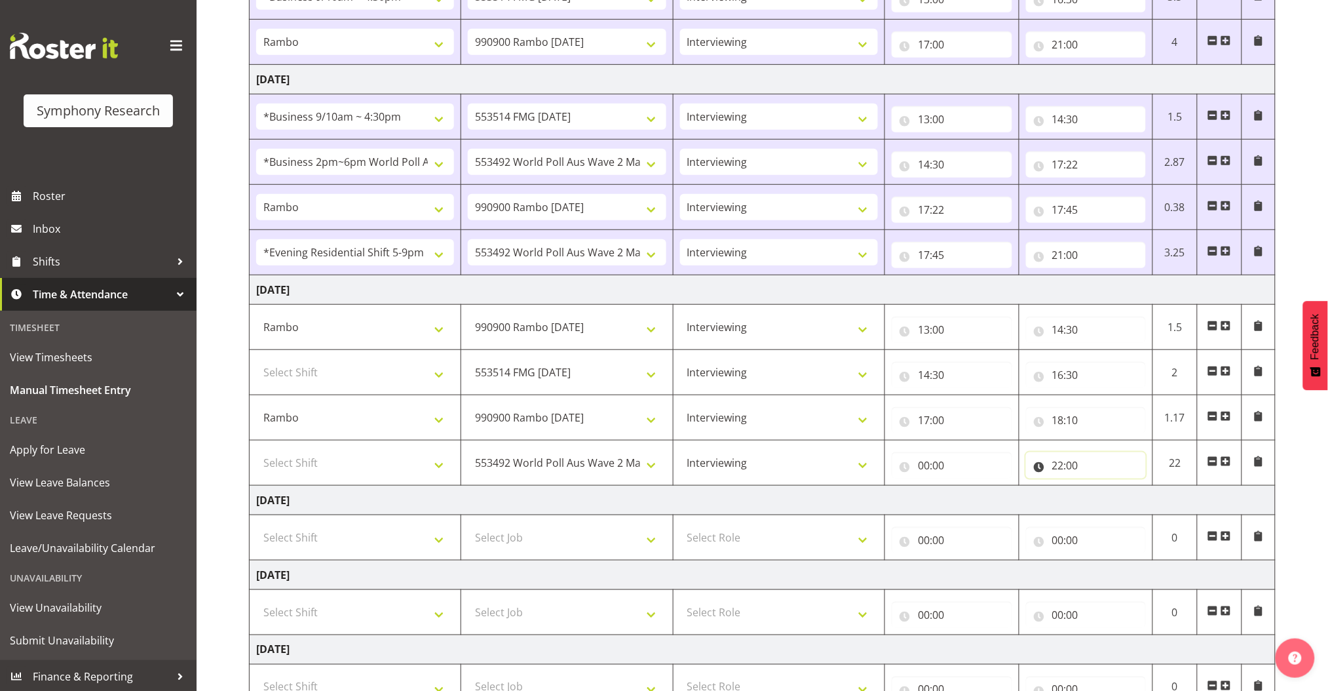
click at [920, 463] on input "22:00" at bounding box center [1086, 465] width 120 height 26
click at [920, 497] on select "00 01 02 03 04 05 06 07 08 09 10 11 12 13 14 15 16 17 18 19 20 21 22 23 24 25 2…" at bounding box center [1149, 499] width 29 height 26
select select "30"
click at [920, 486] on select "00 01 02 03 04 05 06 07 08 09 10 11 12 13 14 15 16 17 18 19 20 21 22 23 24 25 2…" at bounding box center [1149, 499] width 29 height 26
type input "22:30"
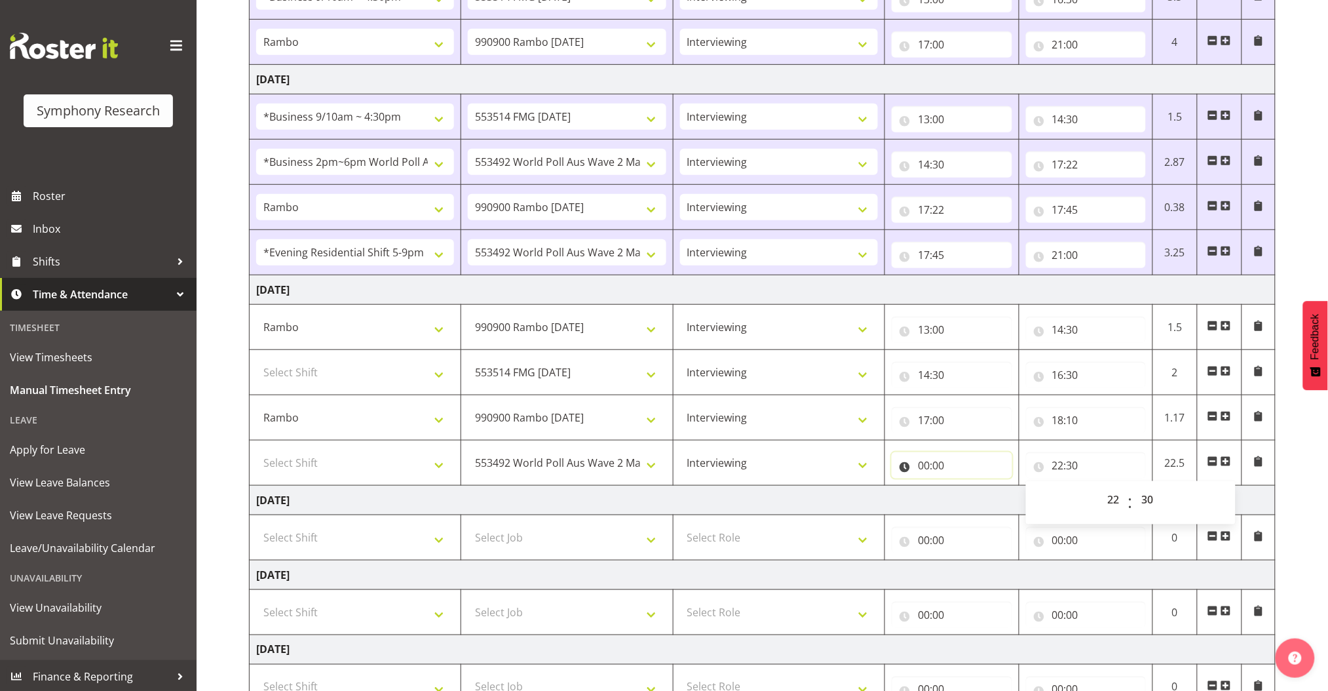
click at [916, 463] on input "00:00" at bounding box center [952, 465] width 120 height 26
click at [434, 372] on select "Select Shift !!Weekend Residential (Roster IT Shift Label) *Business 9/10am ~ 4…" at bounding box center [355, 372] width 198 height 26
select select "26078"
click at [256, 359] on select "Select Shift !!Weekend Residential (Roster IT Shift Label) *Business 9/10am ~ 4…" at bounding box center [355, 372] width 198 height 26
click at [920, 467] on input "00:00" at bounding box center [952, 465] width 120 height 26
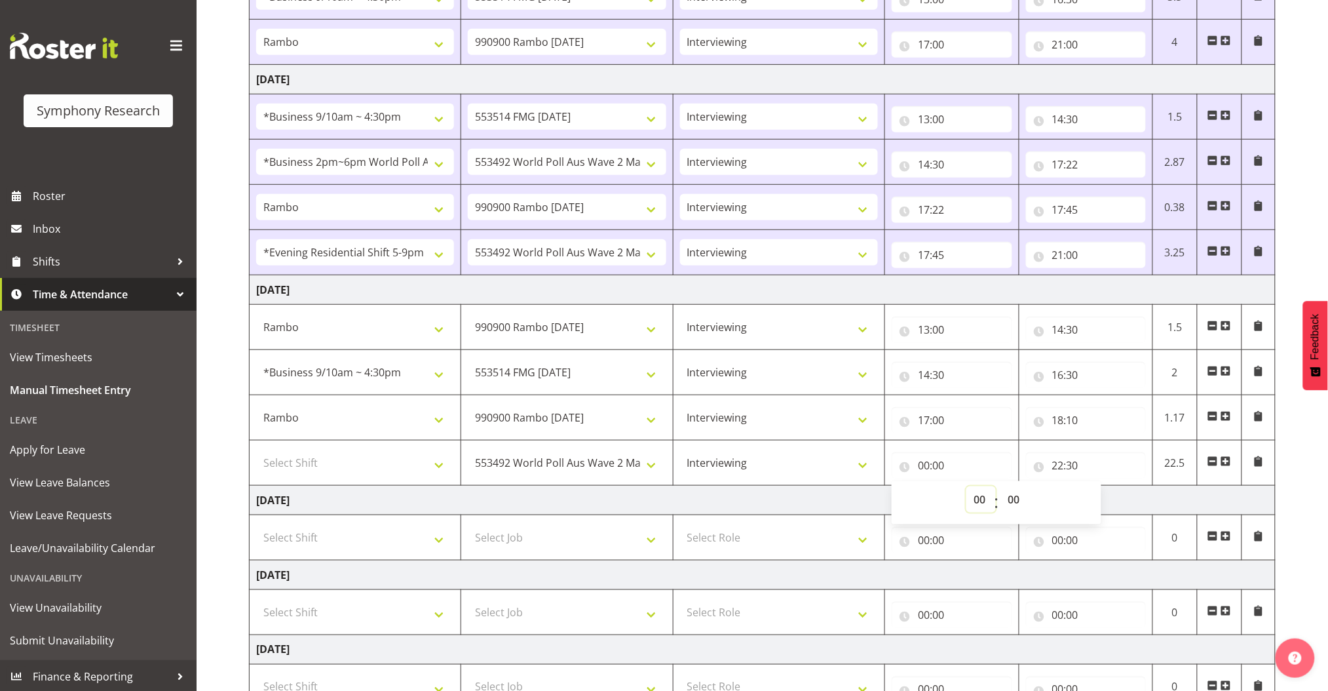
click at [920, 492] on select "00 01 02 03 04 05 06 07 08 09 10 11 12 13 14 15 16 17 18 19 20 21 22 23" at bounding box center [981, 499] width 29 height 26
select select "18"
click at [920, 486] on select "00 01 02 03 04 05 06 07 08 09 10 11 12 13 14 15 16 17 18 19 20 21 22 23" at bounding box center [981, 499] width 29 height 26
type input "18:00"
click at [920, 467] on input "18:00" at bounding box center [952, 465] width 120 height 26
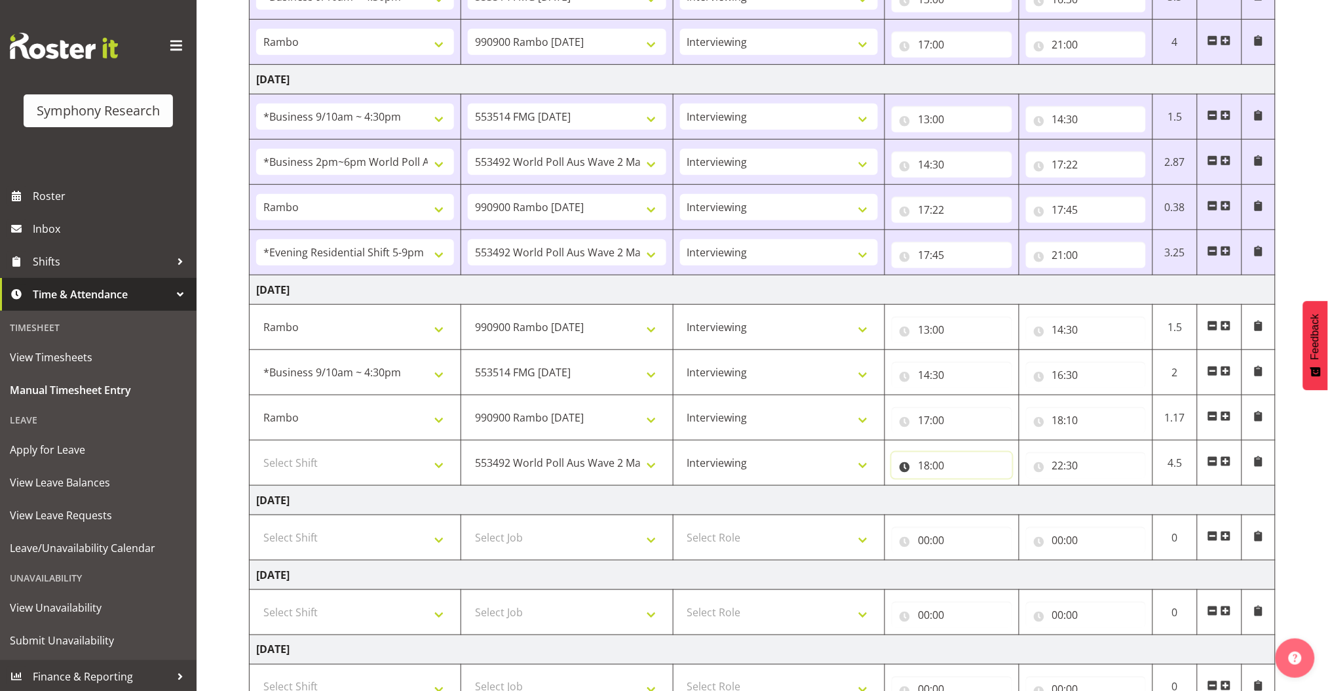
click at [920, 465] on input "18:00" at bounding box center [952, 465] width 120 height 26
click at [920, 493] on select "00 01 02 03 04 05 06 07 08 09 10 11 12 13 14 15 16 17 18 19 20 21 22 23 24 25 2…" at bounding box center [1015, 499] width 29 height 26
select select "10"
click at [920, 486] on select "00 01 02 03 04 05 06 07 08 09 10 11 12 13 14 15 16 17 18 19 20 21 22 23 24 25 2…" at bounding box center [1015, 499] width 29 height 26
type input "18:10"
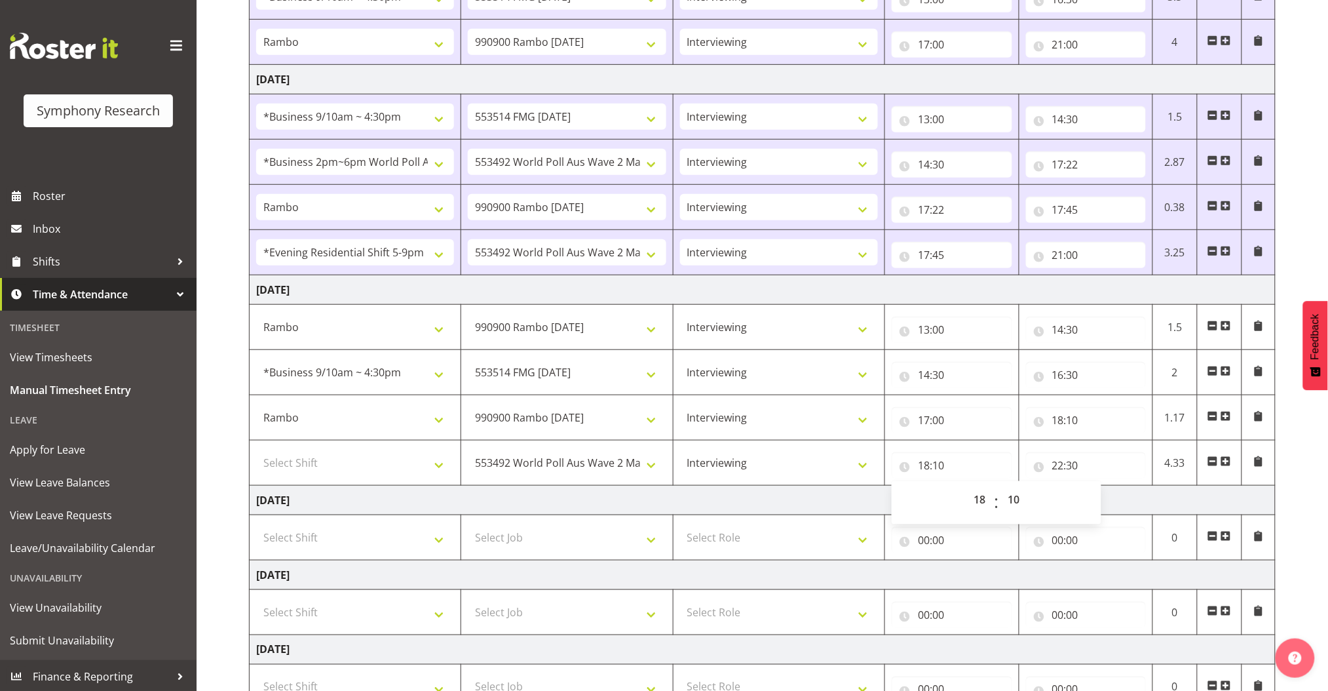
click at [920, 460] on span at bounding box center [1226, 461] width 10 height 10
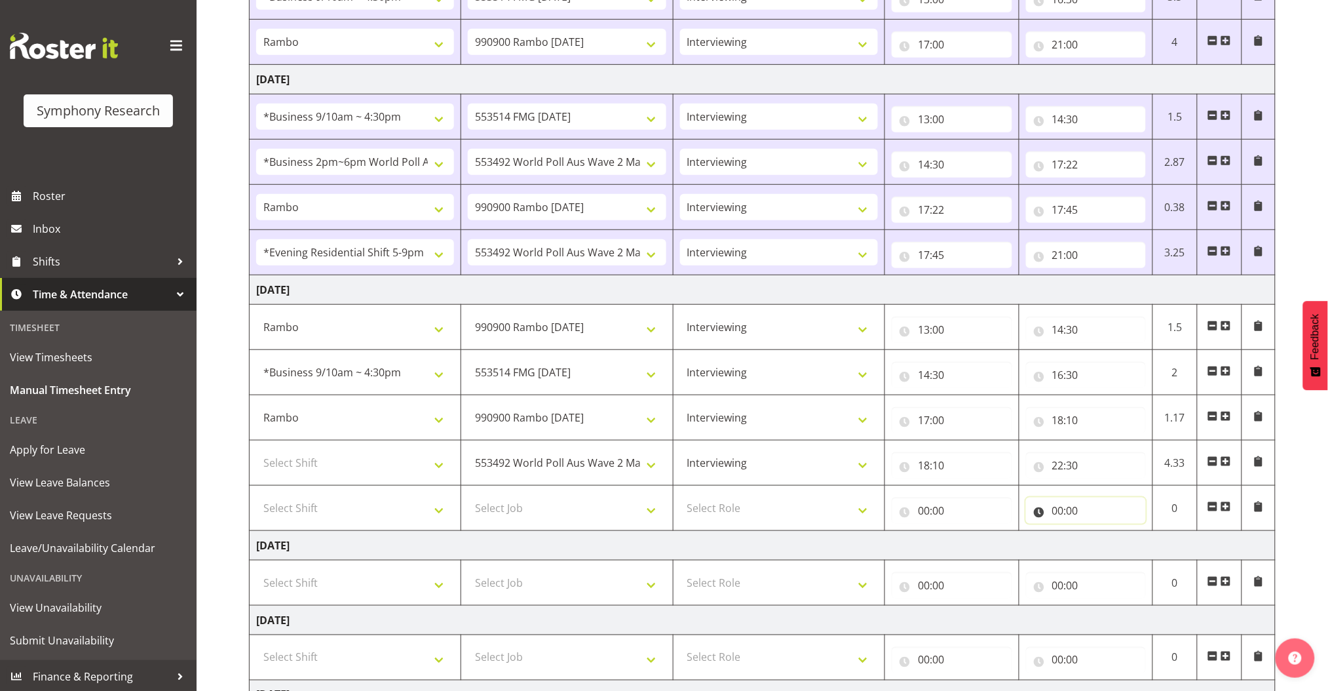
click at [920, 512] on input "00:00" at bounding box center [1086, 510] width 120 height 26
click at [920, 547] on select "00 01 02 03 04 05 06 07 08 09 10 11 12 13 14 15 16 17 18 19 20 21 22 23" at bounding box center [1115, 544] width 29 height 26
select select "22"
click at [920, 532] on select "00 01 02 03 04 05 06 07 08 09 10 11 12 13 14 15 16 17 18 19 20 21 22 23" at bounding box center [1115, 544] width 29 height 26
type input "22:00"
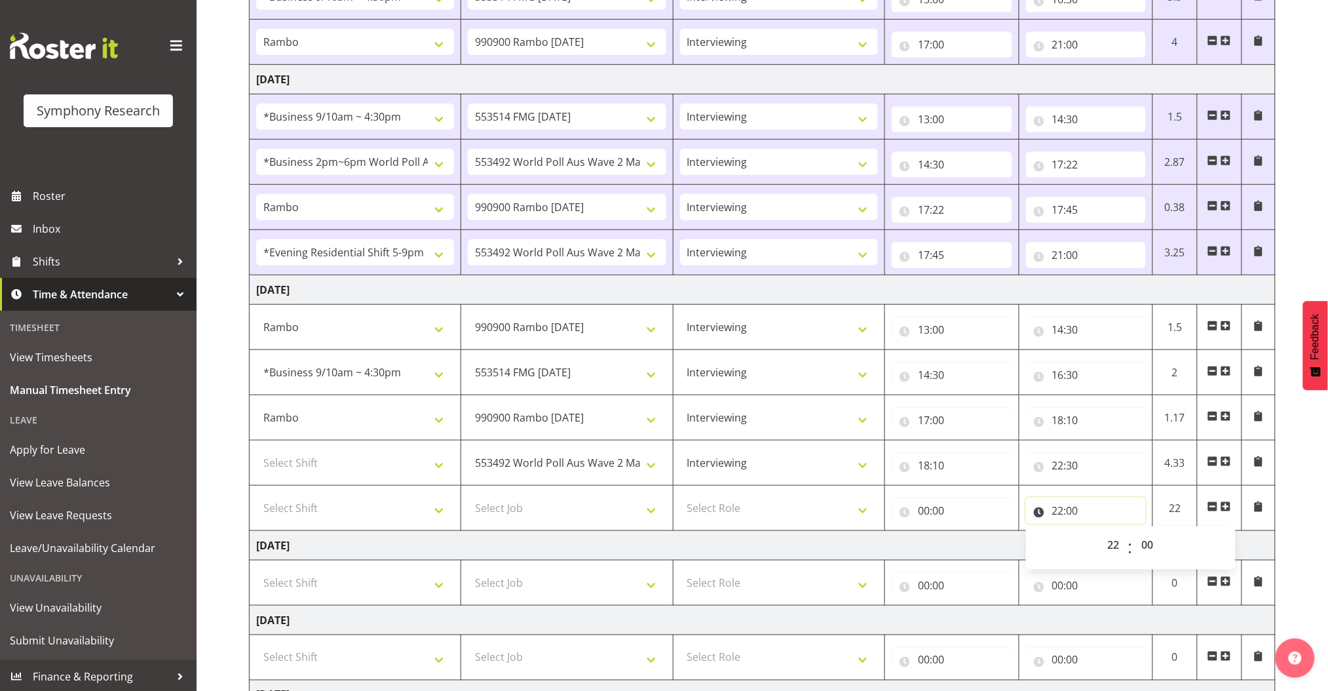
click at [920, 509] on input "22:00" at bounding box center [1086, 510] width 120 height 26
click at [920, 541] on select "00 01 02 03 04 05 06 07 08 09 10 11 12 13 14 15 16 17 18 19 20 21 22 23 24 25 2…" at bounding box center [1149, 544] width 29 height 26
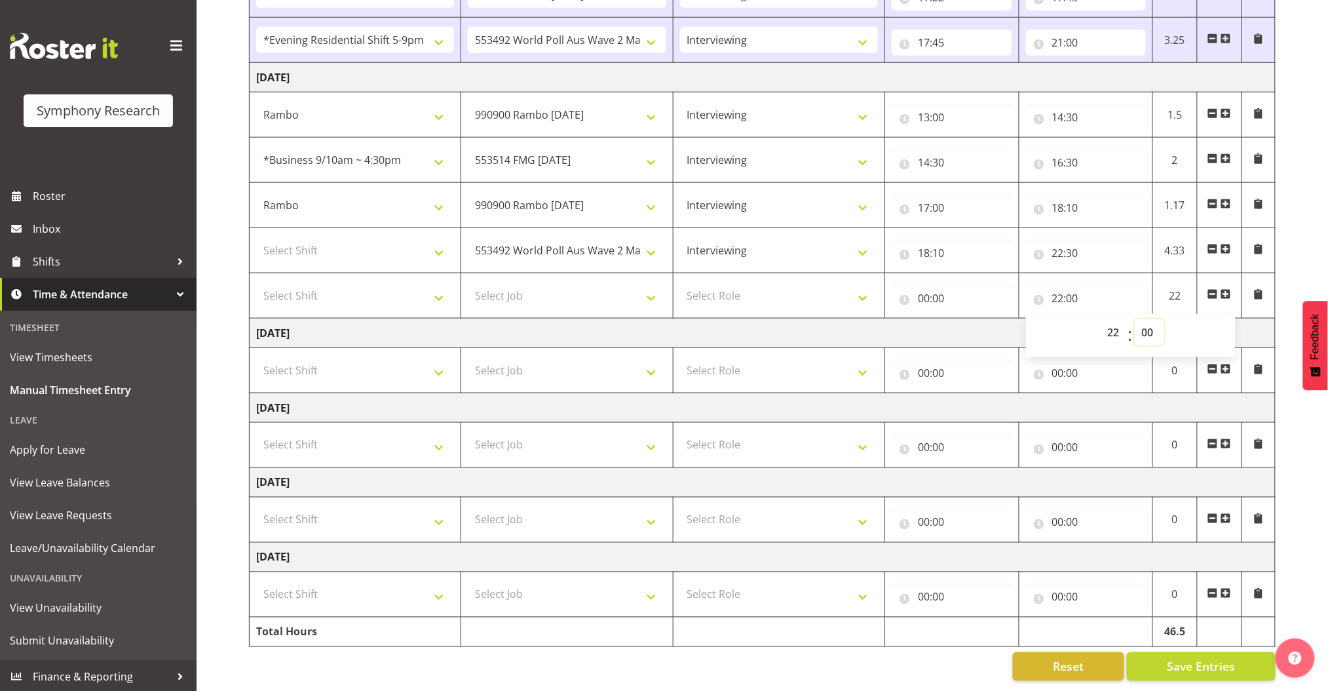
scroll to position [488, 0]
click at [920, 319] on select "00 01 02 03 04 05 06 07 08 09 10 11 12 13 14 15 16 17 18 19 20 21 22 23 24 25 2…" at bounding box center [1149, 332] width 29 height 26
select select "30"
click at [920, 319] on select "00 01 02 03 04 05 06 07 08 09 10 11 12 13 14 15 16 17 18 19 20 21 22 23 24 25 2…" at bounding box center [1149, 332] width 29 height 26
type input "22:30"
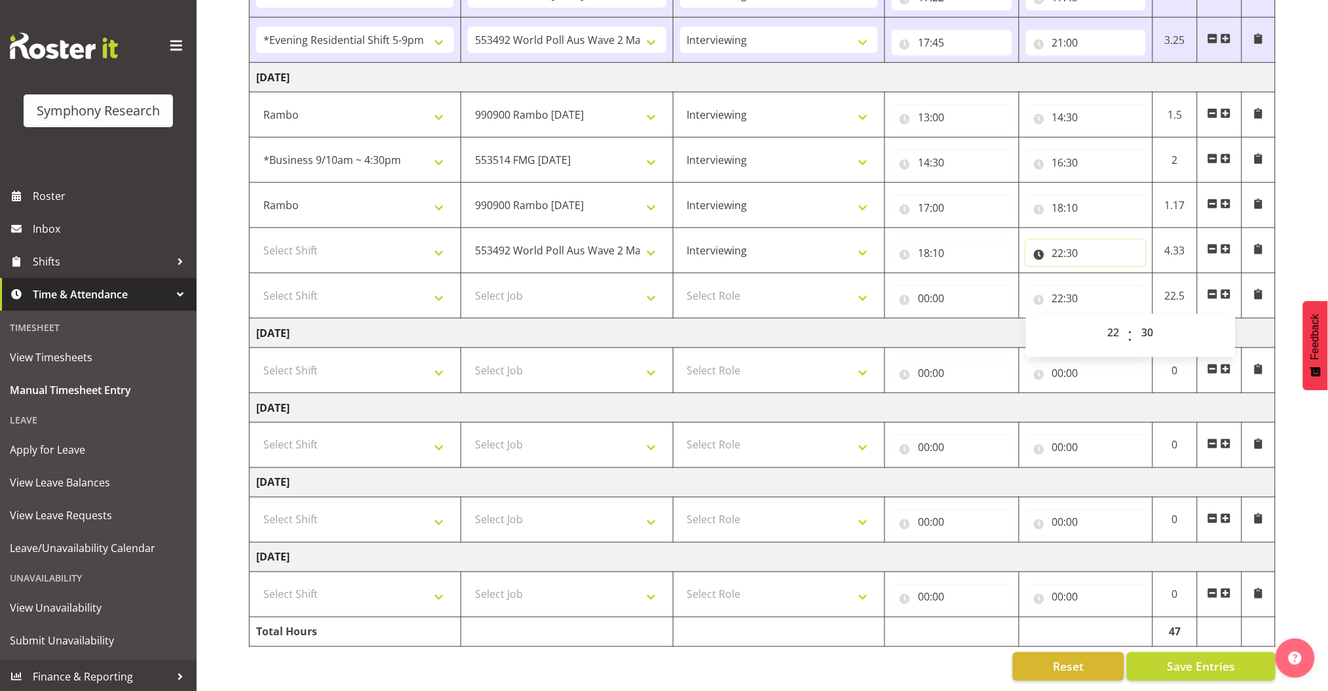
click at [920, 241] on input "22:30" at bounding box center [1086, 253] width 120 height 26
click at [920, 274] on select "00 01 02 03 04 05 06 07 08 09 10 11 12 13 14 15 16 17 18 19 20 21 22 23" at bounding box center [1115, 287] width 29 height 26
select select "20"
click at [920, 274] on select "00 01 02 03 04 05 06 07 08 09 10 11 12 13 14 15 16 17 18 19 20 21 22 23" at bounding box center [1115, 287] width 29 height 26
type input "20:30"
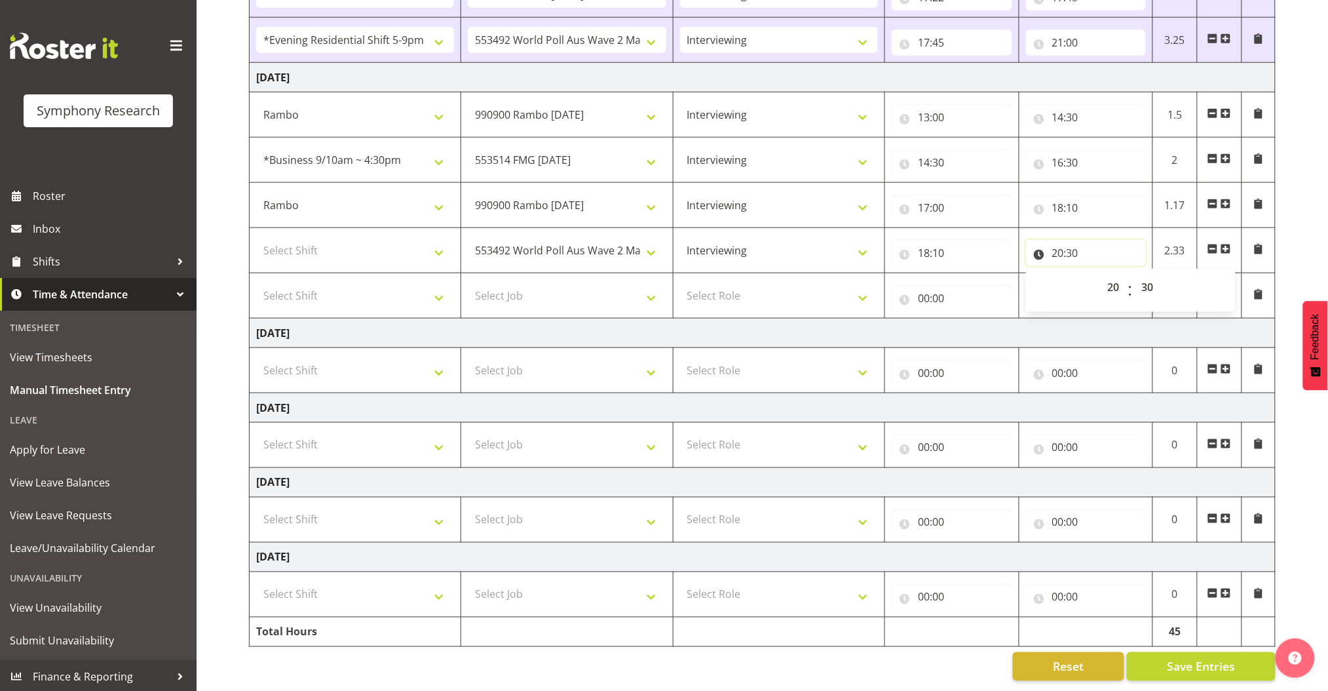
click at [920, 240] on input "20:30" at bounding box center [1086, 253] width 120 height 26
click at [920, 274] on select "00 01 02 03 04 05 06 07 08 09 10 11 12 13 14 15 16 17 18 19 20 21 22 23 24 25 2…" at bounding box center [1149, 287] width 29 height 26
select select "45"
click at [920, 274] on select "00 01 02 03 04 05 06 07 08 09 10 11 12 13 14 15 16 17 18 19 20 21 22 23 24 25 2…" at bounding box center [1149, 287] width 29 height 26
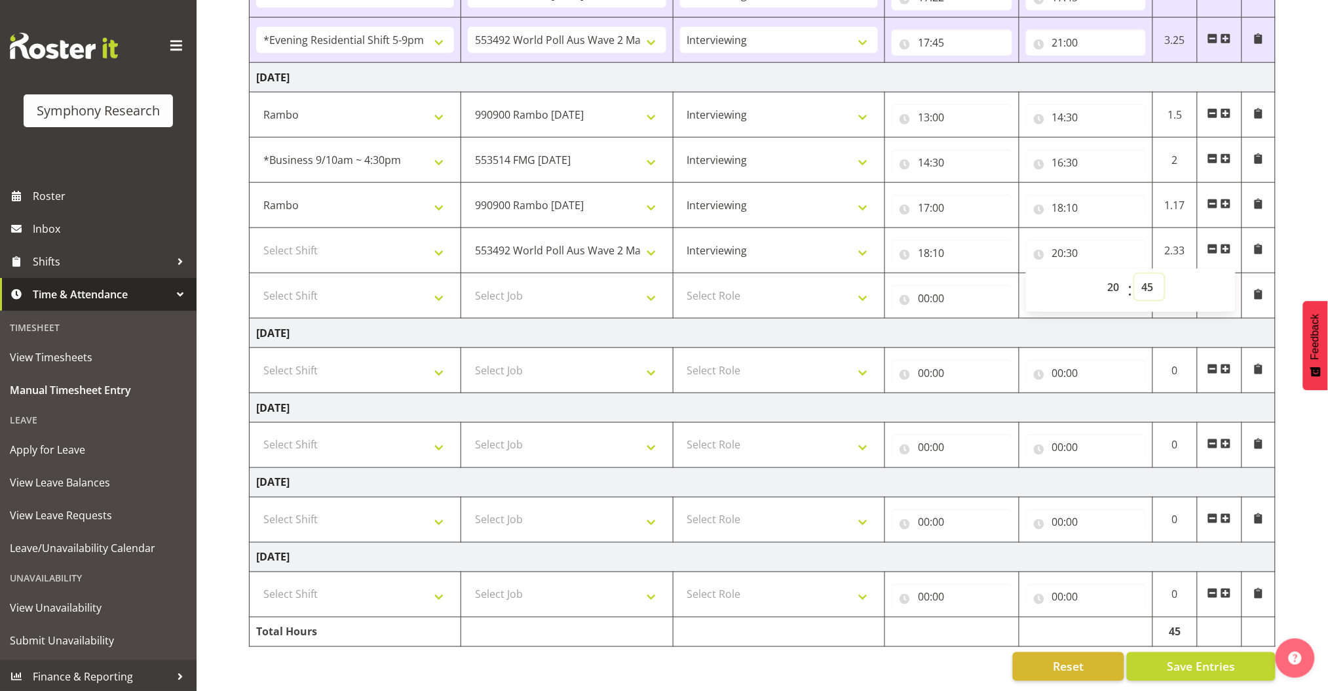
type input "20:45"
click at [786, 283] on select "Select Role Briefing Interviewing" at bounding box center [779, 295] width 198 height 26
select select "47"
click at [680, 282] on select "Select Role Briefing Interviewing" at bounding box center [779, 295] width 198 height 26
click at [640, 292] on select "Select Job 550060 IF Admin 553492 World Poll Aus Wave 2 Main 2025 553493 World …" at bounding box center [567, 295] width 198 height 26
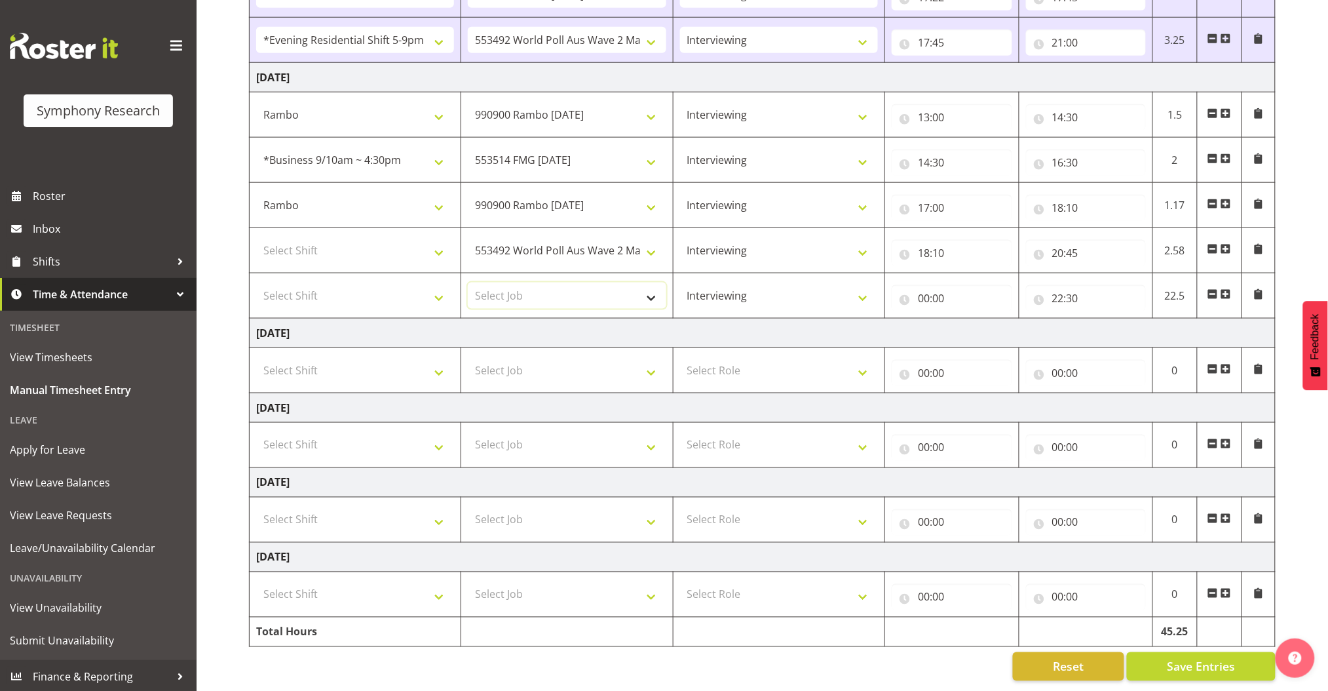
select select "10499"
click at [468, 282] on select "Select Job 550060 IF Admin 553492 World Poll Aus Wave 2 Main 2025 553493 World …" at bounding box center [567, 295] width 198 height 26
click at [432, 237] on select "Select Shift !!Weekend Residential (Roster IT Shift Label) *Business 9/10am ~ 4…" at bounding box center [355, 250] width 198 height 26
select select "56692"
click at [256, 237] on select "Select Shift !!Weekend Residential (Roster IT Shift Label) *Business 9/10am ~ 4…" at bounding box center [355, 250] width 198 height 26
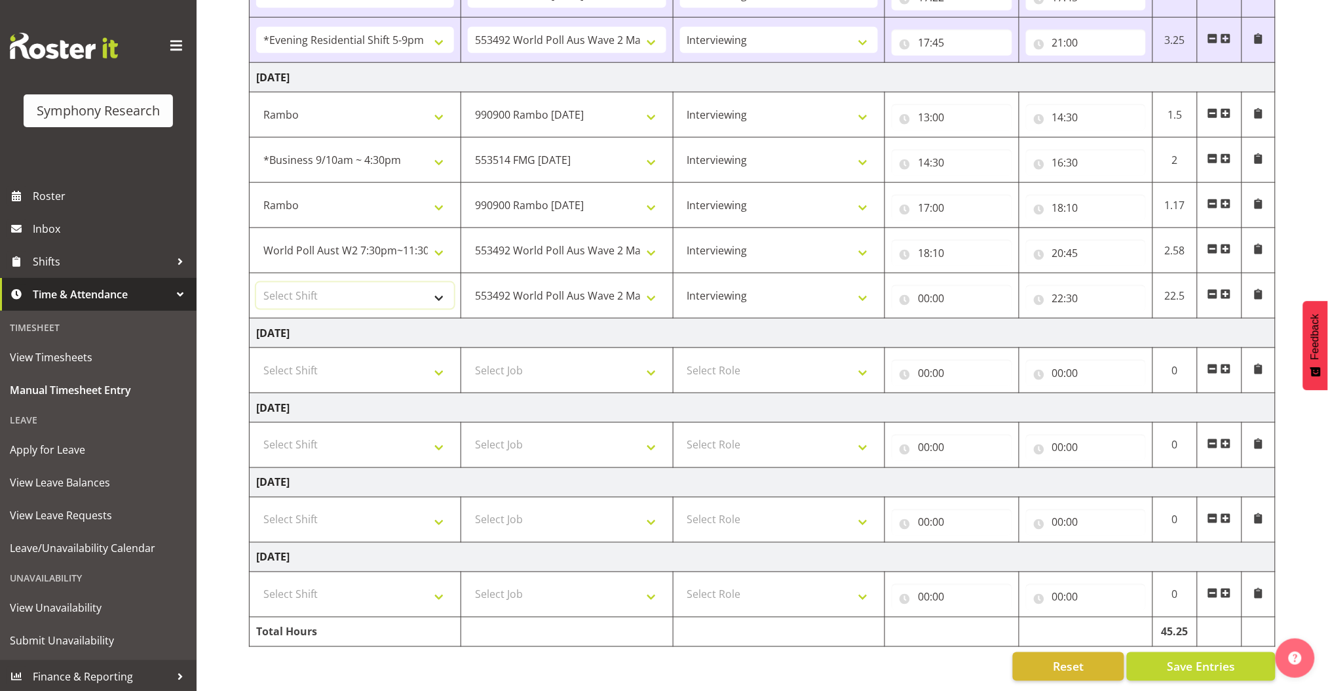
click at [442, 282] on select "Select Shift !!Weekend Residential (Roster IT Shift Label) *Business 9/10am ~ 4…" at bounding box center [355, 295] width 198 height 26
select select "56692"
click at [256, 282] on select "Select Shift !!Weekend Residential (Roster IT Shift Label) *Business 9/10am ~ 4…" at bounding box center [355, 295] width 198 height 26
click at [420, 237] on select "!!Weekend Residential (Roster IT Shift Label) *Business 9/10am ~ 4:30pm *Busine…" at bounding box center [355, 250] width 198 height 26
select select "48116"
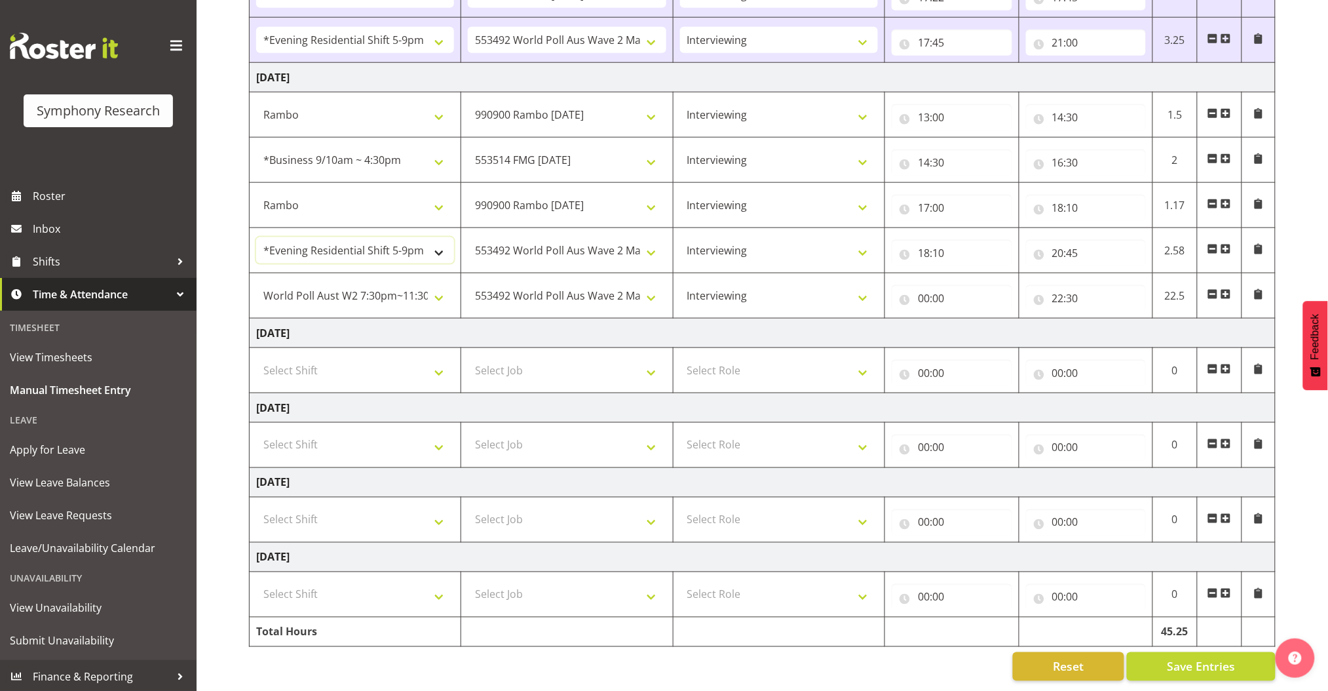
click at [256, 237] on select "!!Weekend Residential (Roster IT Shift Label) *Business 9/10am ~ 4:30pm *Busine…" at bounding box center [355, 250] width 198 height 26
click at [920, 654] on button "Save Entries" at bounding box center [1201, 666] width 149 height 29
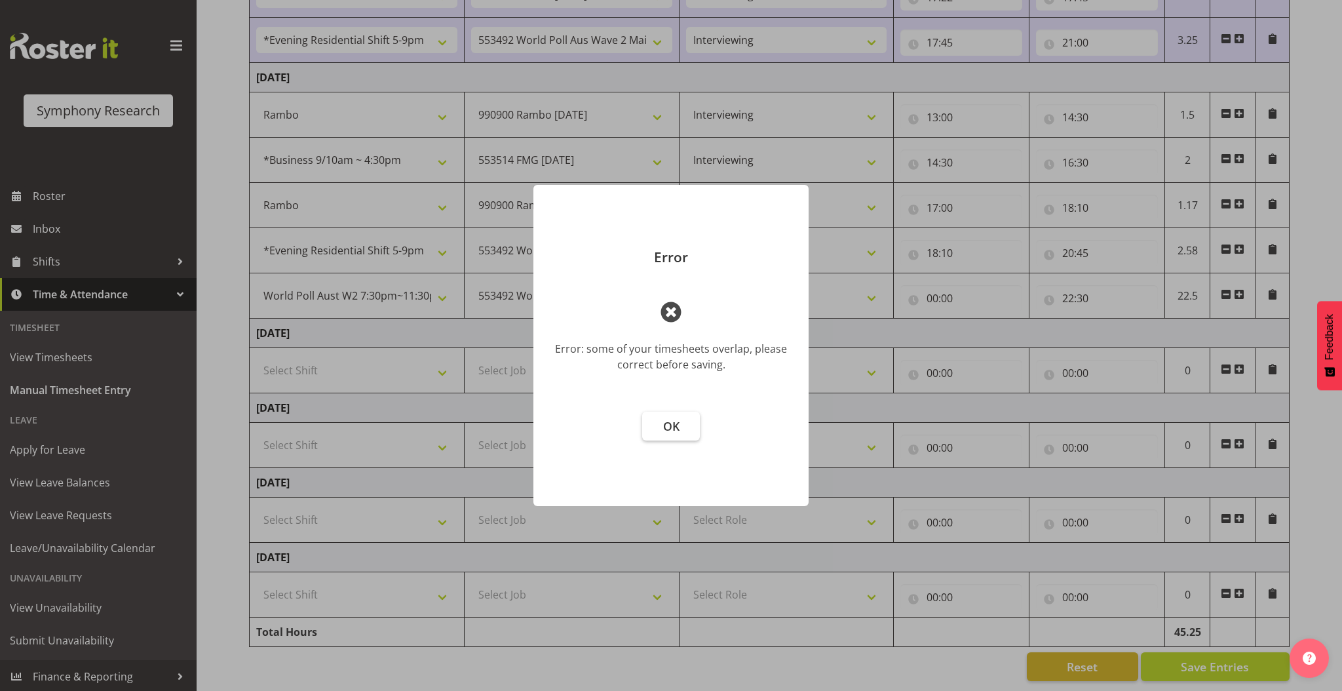
click at [682, 427] on button "OK" at bounding box center [671, 426] width 58 height 29
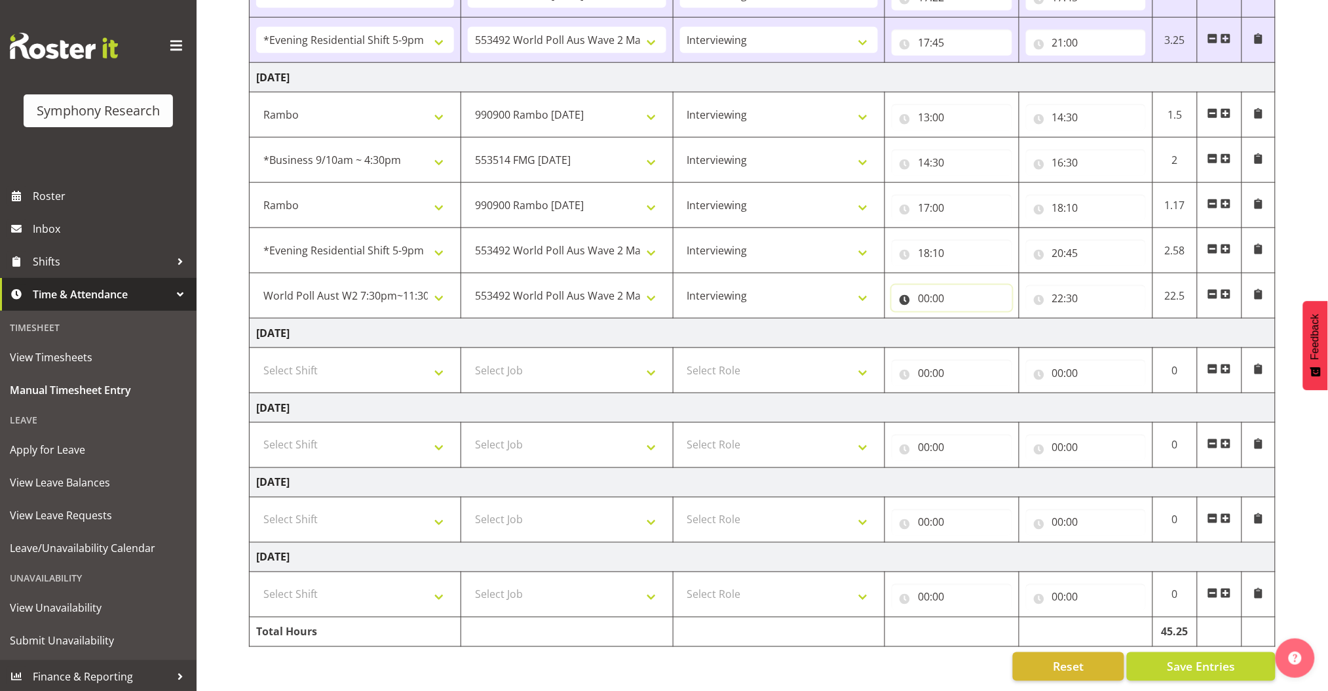
click at [920, 285] on input "00:00" at bounding box center [952, 298] width 120 height 26
click at [920, 319] on select "00 01 02 03 04 05 06 07 08 09 10 11 12 13 14 15 16 17 18 19 20 21 22 23" at bounding box center [981, 332] width 29 height 26
select select "21"
click at [920, 319] on select "00 01 02 03 04 05 06 07 08 09 10 11 12 13 14 15 16 17 18 19 20 21 22 23" at bounding box center [981, 332] width 29 height 26
type input "21:00"
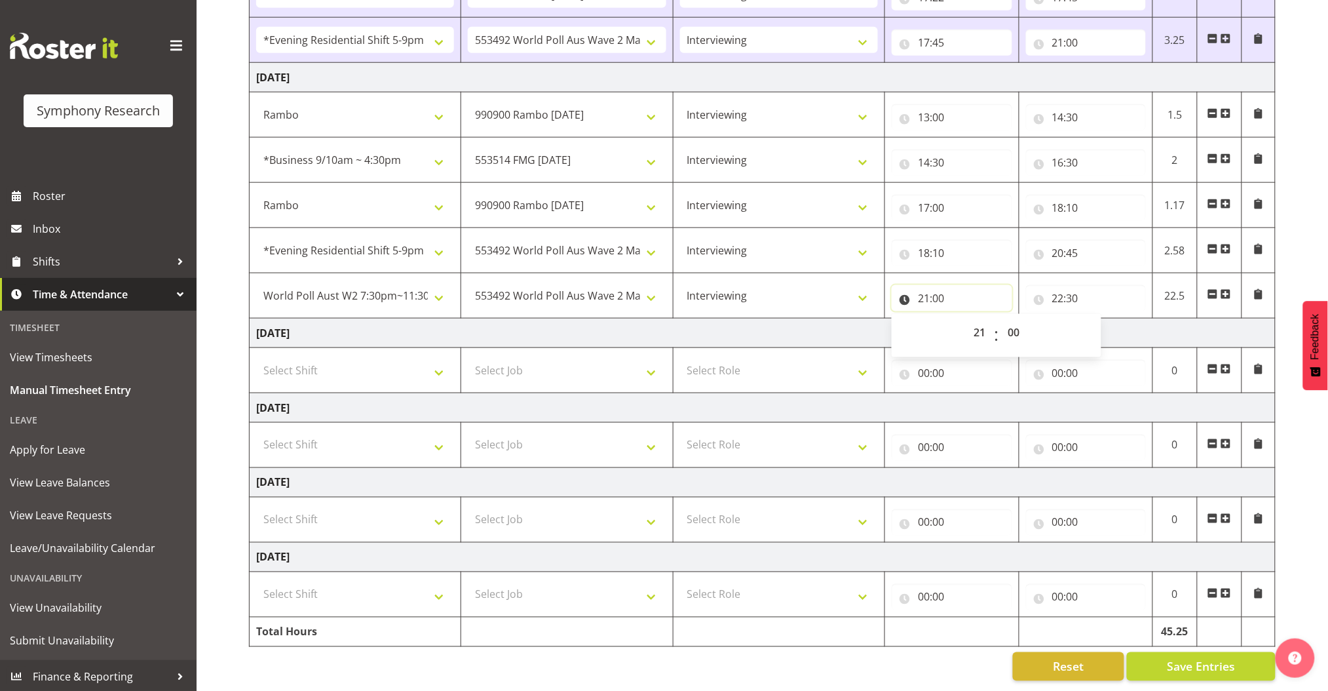
click at [920, 285] on input "21:00" at bounding box center [952, 298] width 120 height 26
click at [920, 322] on select "00 01 02 03 04 05 06 07 08 09 10 11 12 13 14 15 16 17 18 19 20 21 22 23 24 25 2…" at bounding box center [1015, 332] width 29 height 26
select select "15"
click at [920, 319] on select "00 01 02 03 04 05 06 07 08 09 10 11 12 13 14 15 16 17 18 19 20 21 22 23 24 25 2…" at bounding box center [1015, 332] width 29 height 26
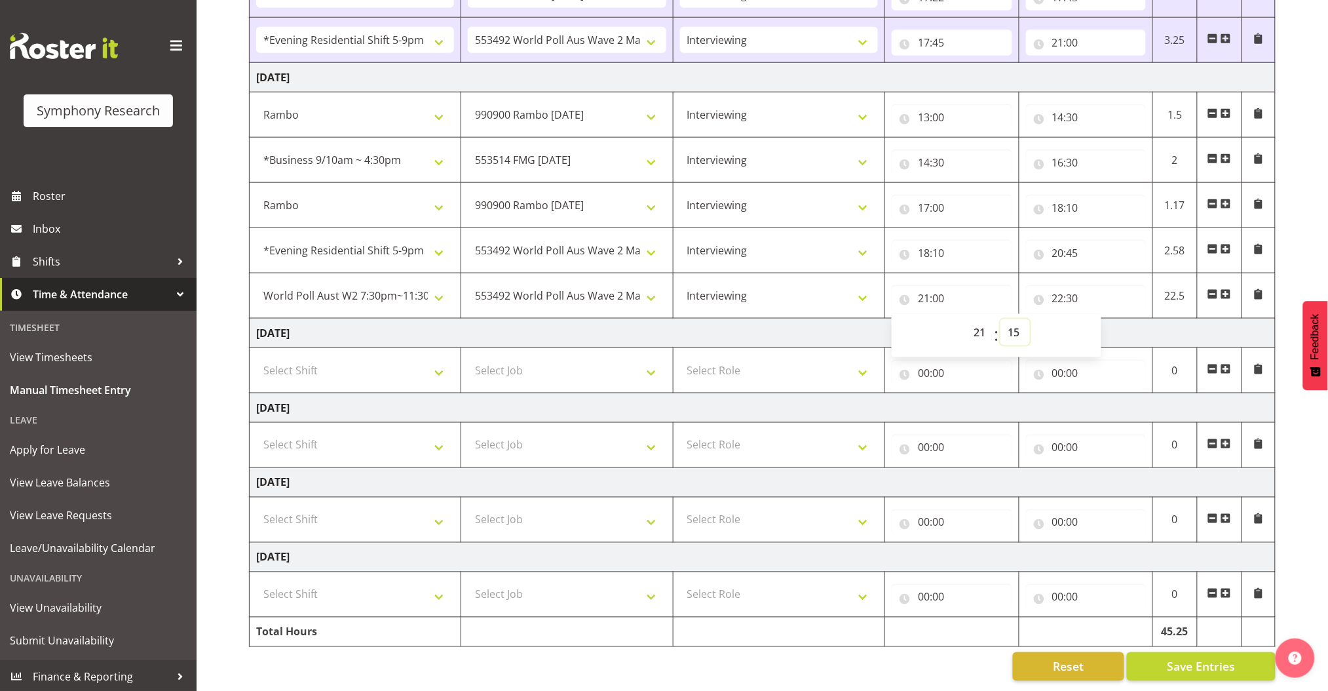
type input "21:15"
click at [920, 658] on span "Save Entries" at bounding box center [1201, 666] width 68 height 17
